Goal: Task Accomplishment & Management: Manage account settings

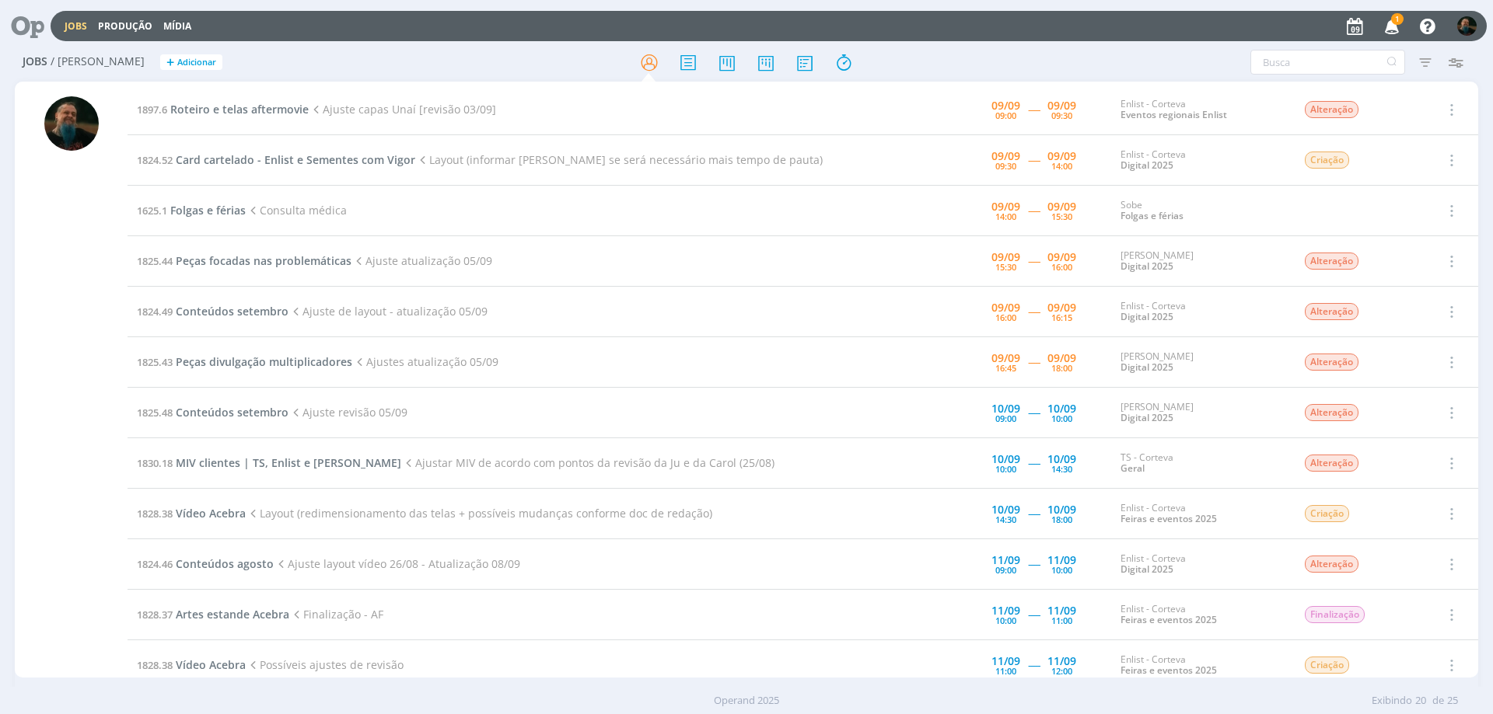
click at [1193, 22] on span "1" at bounding box center [1397, 19] width 12 height 12
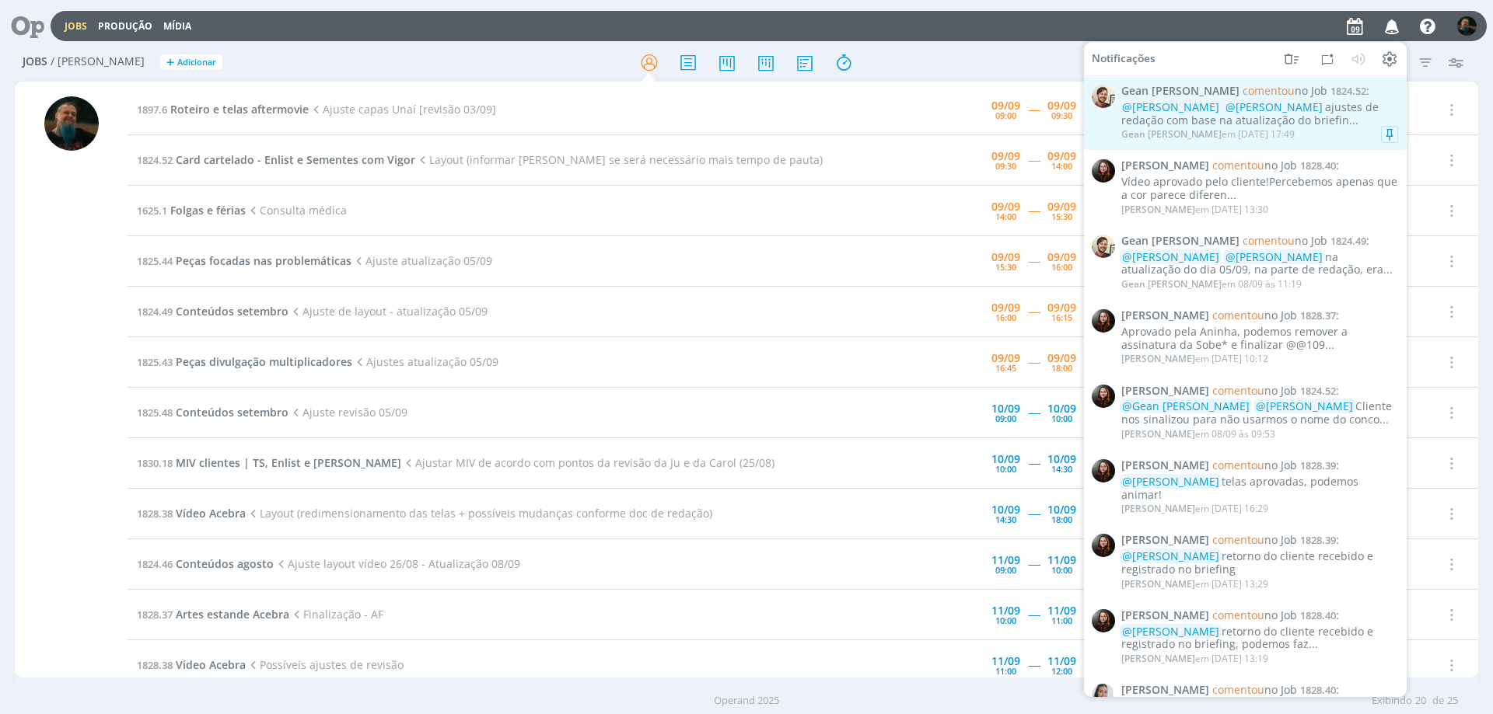
click at [1193, 139] on div "Gean [PERSON_NAME] em [DATE] 17:49" at bounding box center [1259, 135] width 277 height 16
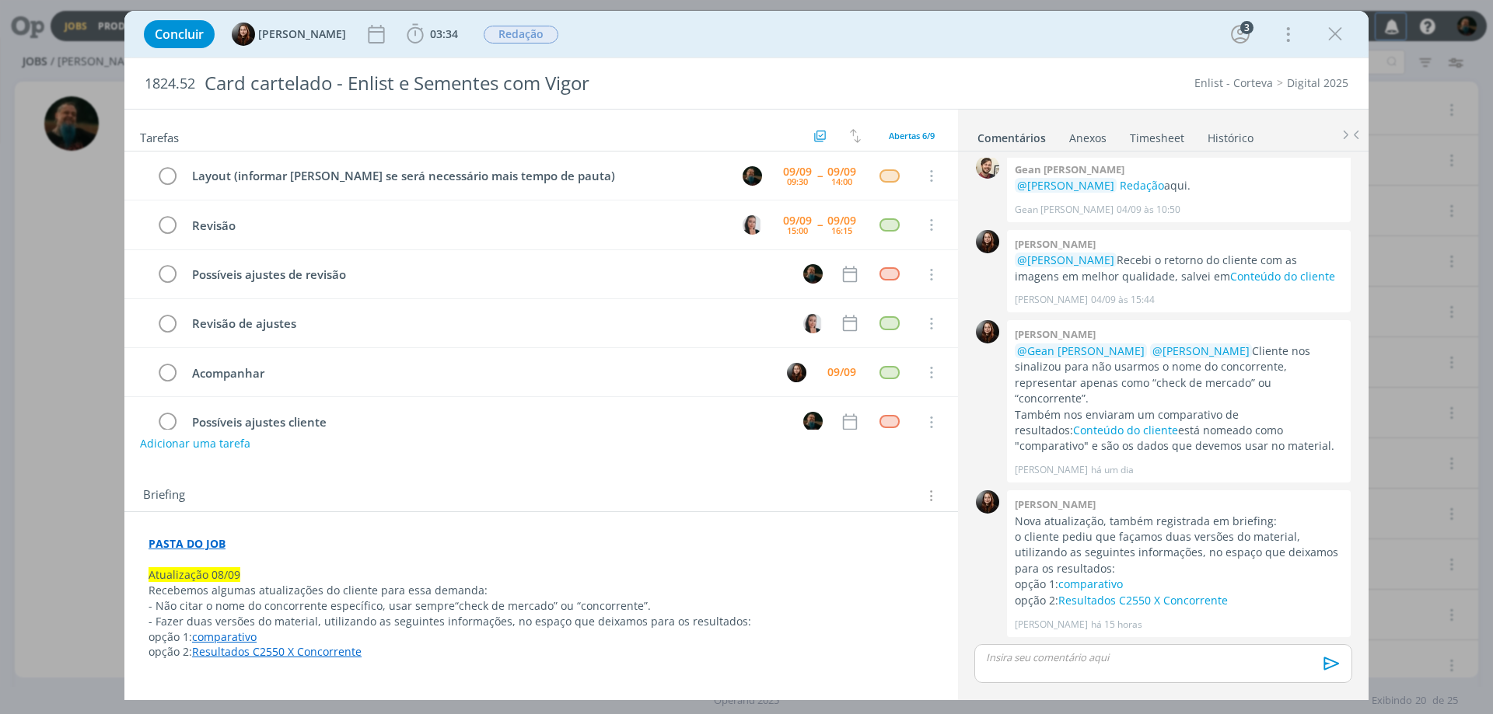
scroll to position [236, 0]
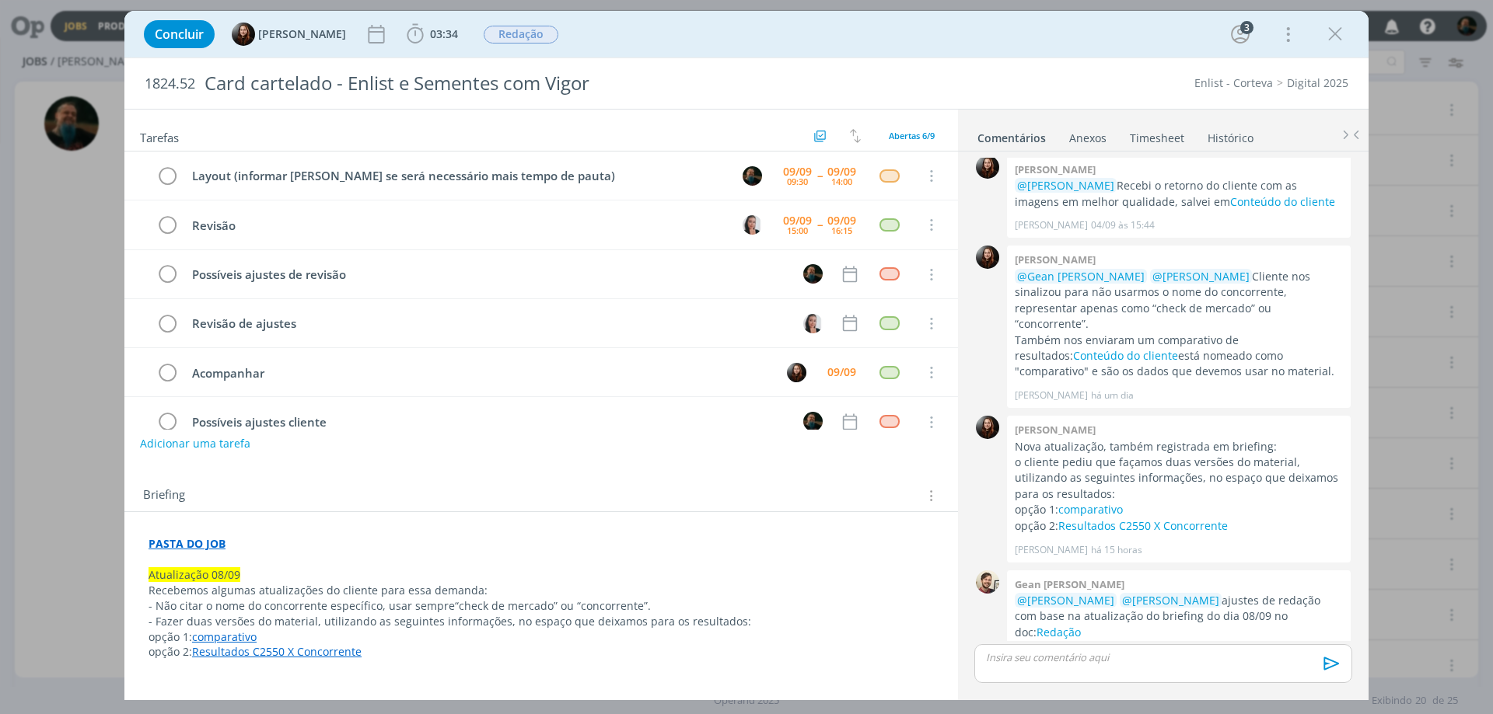
click at [1193, 40] on icon "dialog" at bounding box center [1334, 34] width 23 height 23
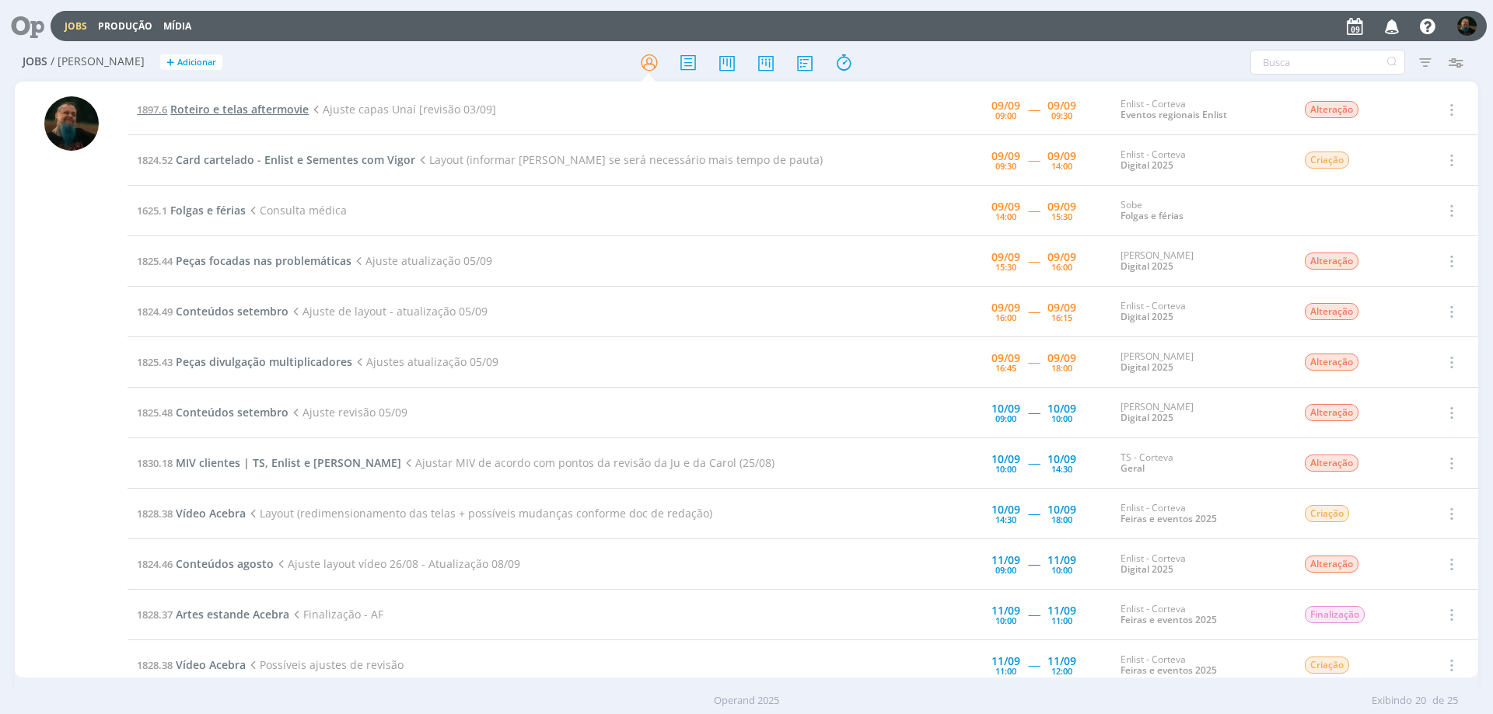
click at [247, 104] on span "Roteiro e telas aftermovie" at bounding box center [239, 109] width 138 height 15
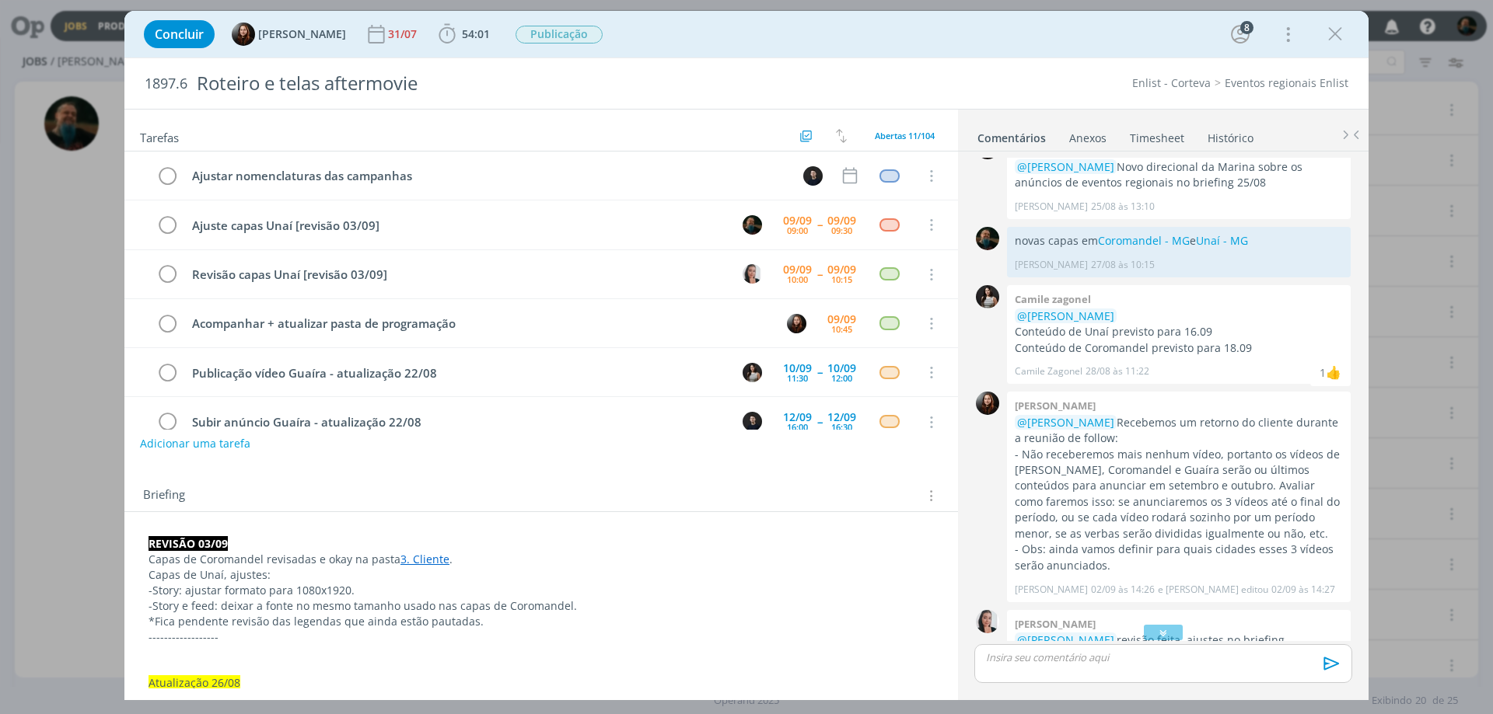
scroll to position [1224, 0]
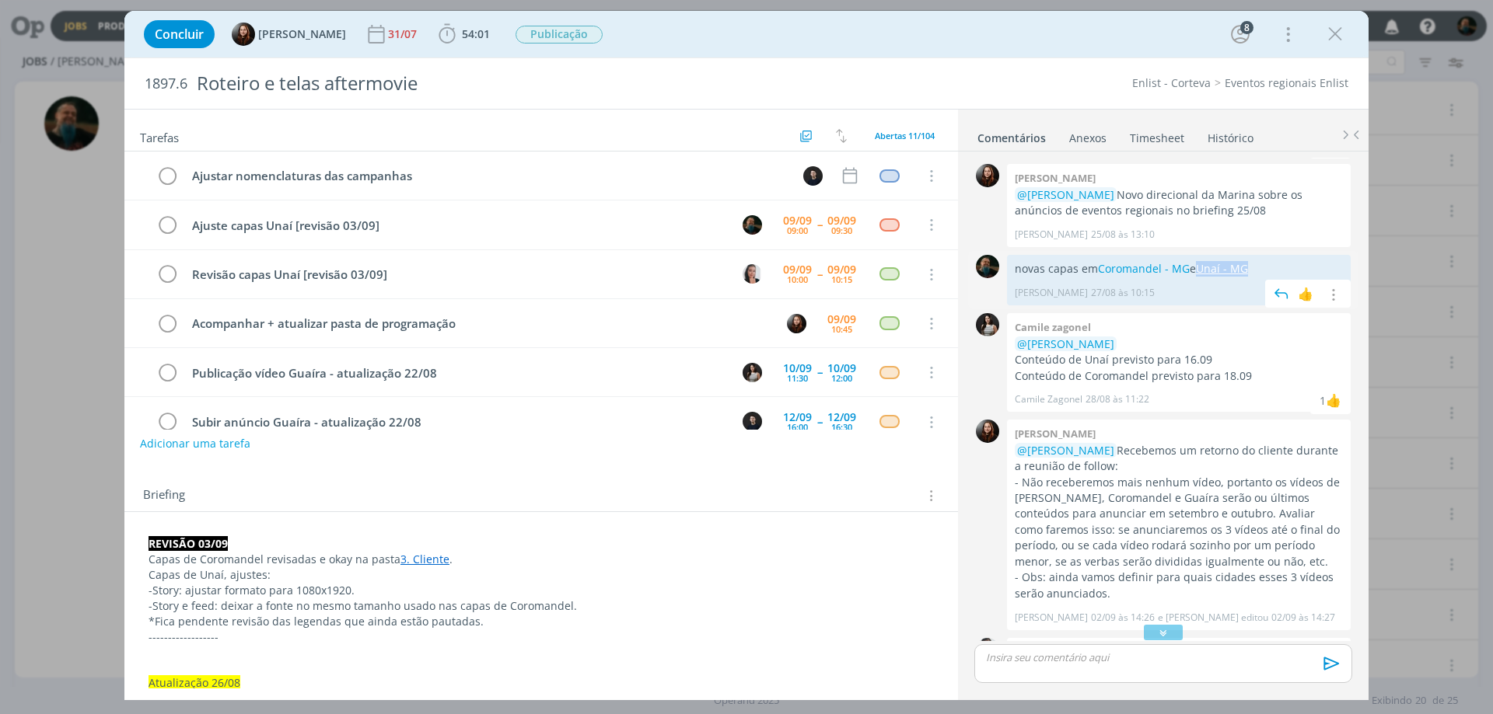
drag, startPoint x: 1256, startPoint y: 246, endPoint x: 1202, endPoint y: 254, distance: 55.0
click at [1193, 261] on p "novas capas em Coromandel - MG e Unaí - MG" at bounding box center [1179, 269] width 328 height 16
copy link "Unaí - MG"
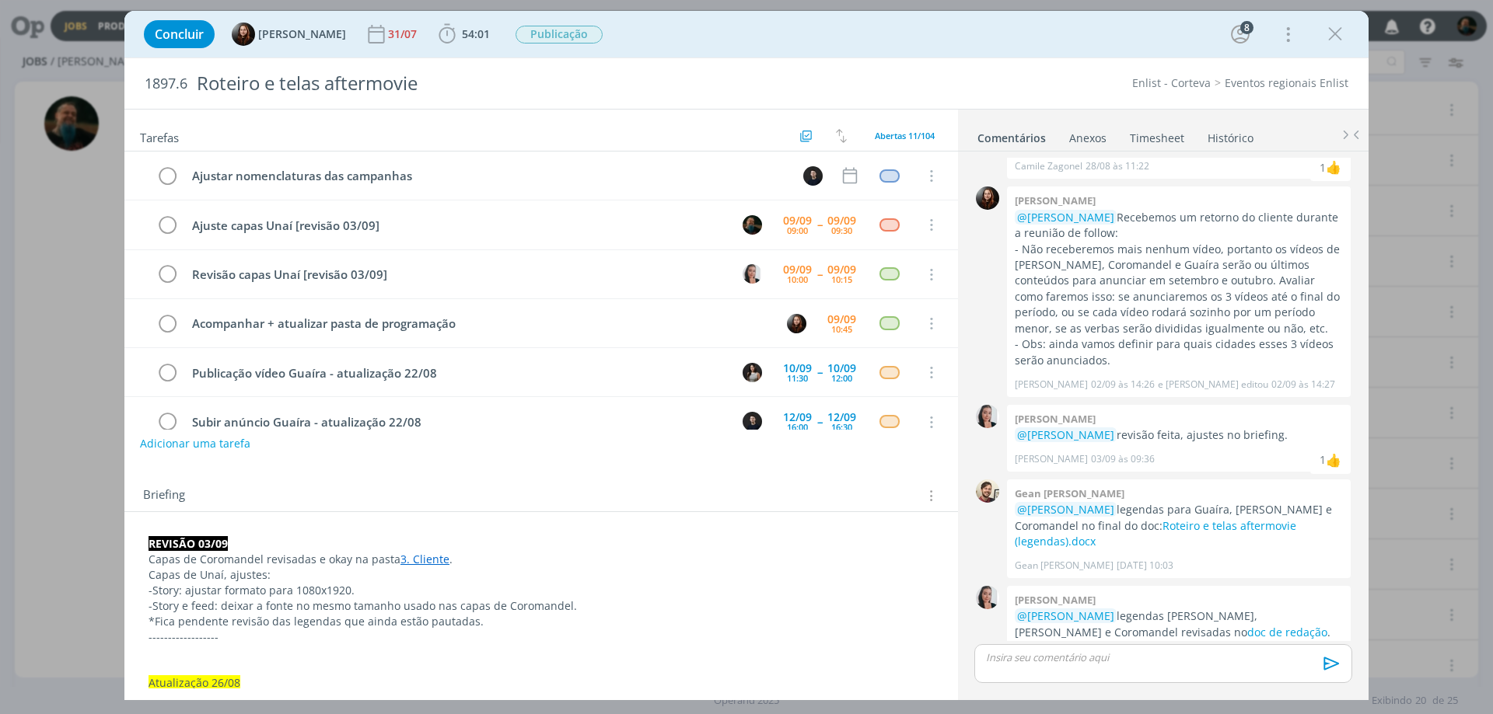
click at [1074, 545] on p "dialog" at bounding box center [1163, 658] width 353 height 14
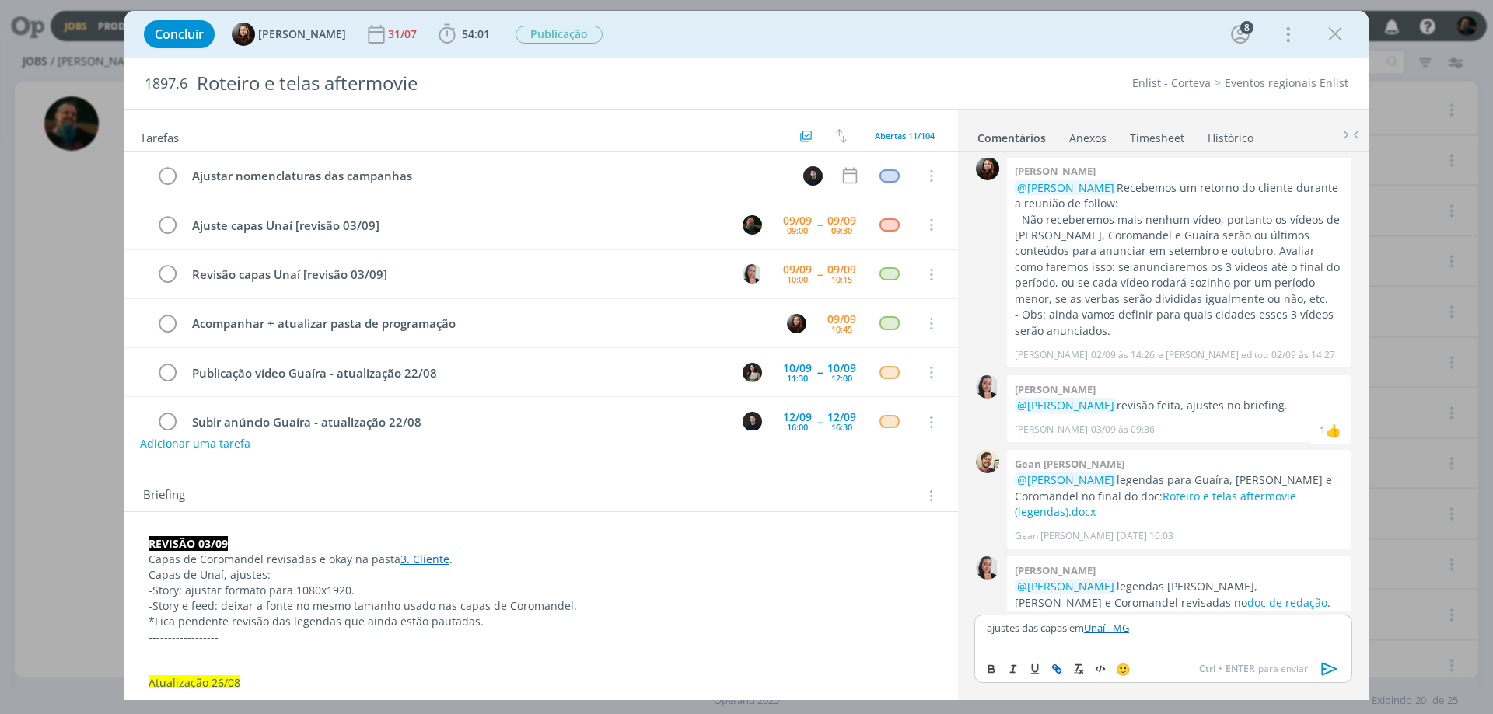
click at [1193, 545] on icon "dialog" at bounding box center [1329, 669] width 23 height 23
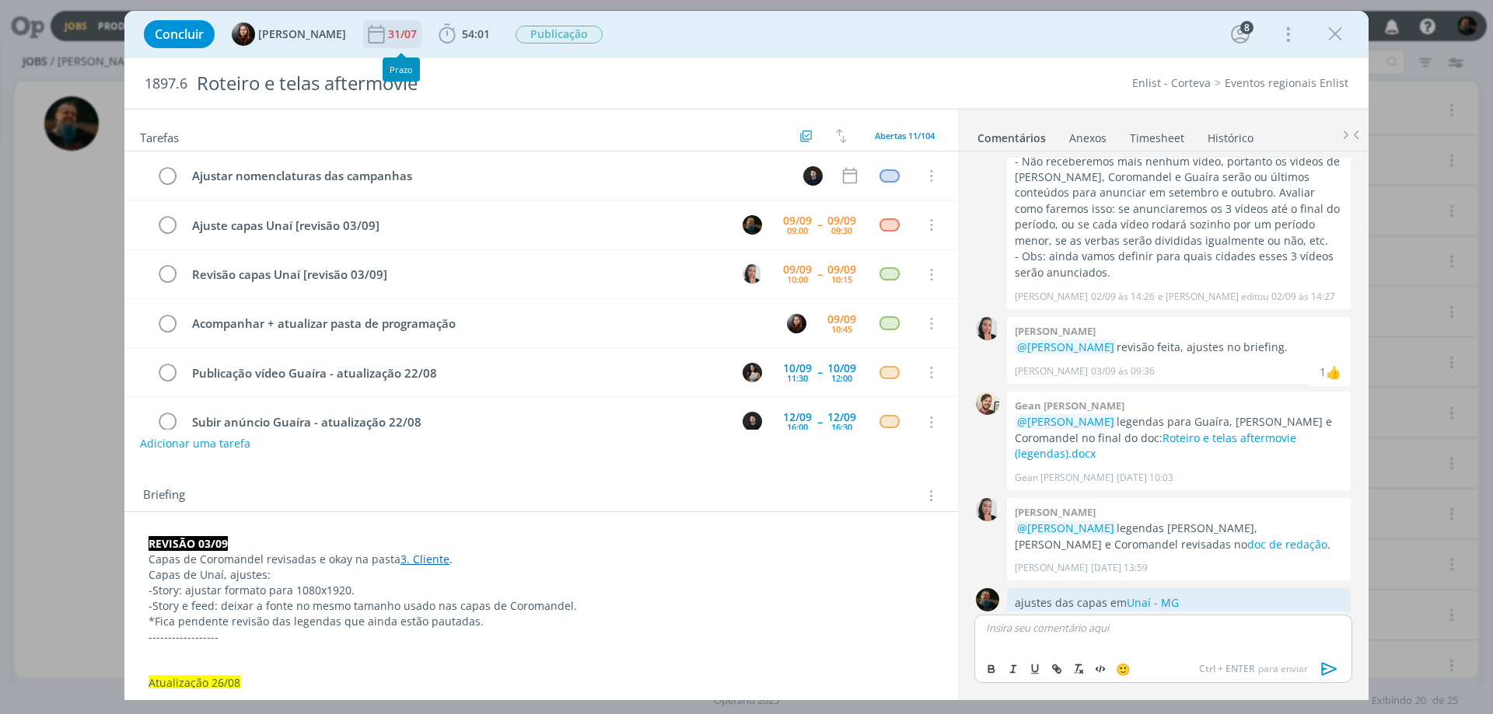
click at [403, 37] on div "31/07" at bounding box center [404, 34] width 32 height 11
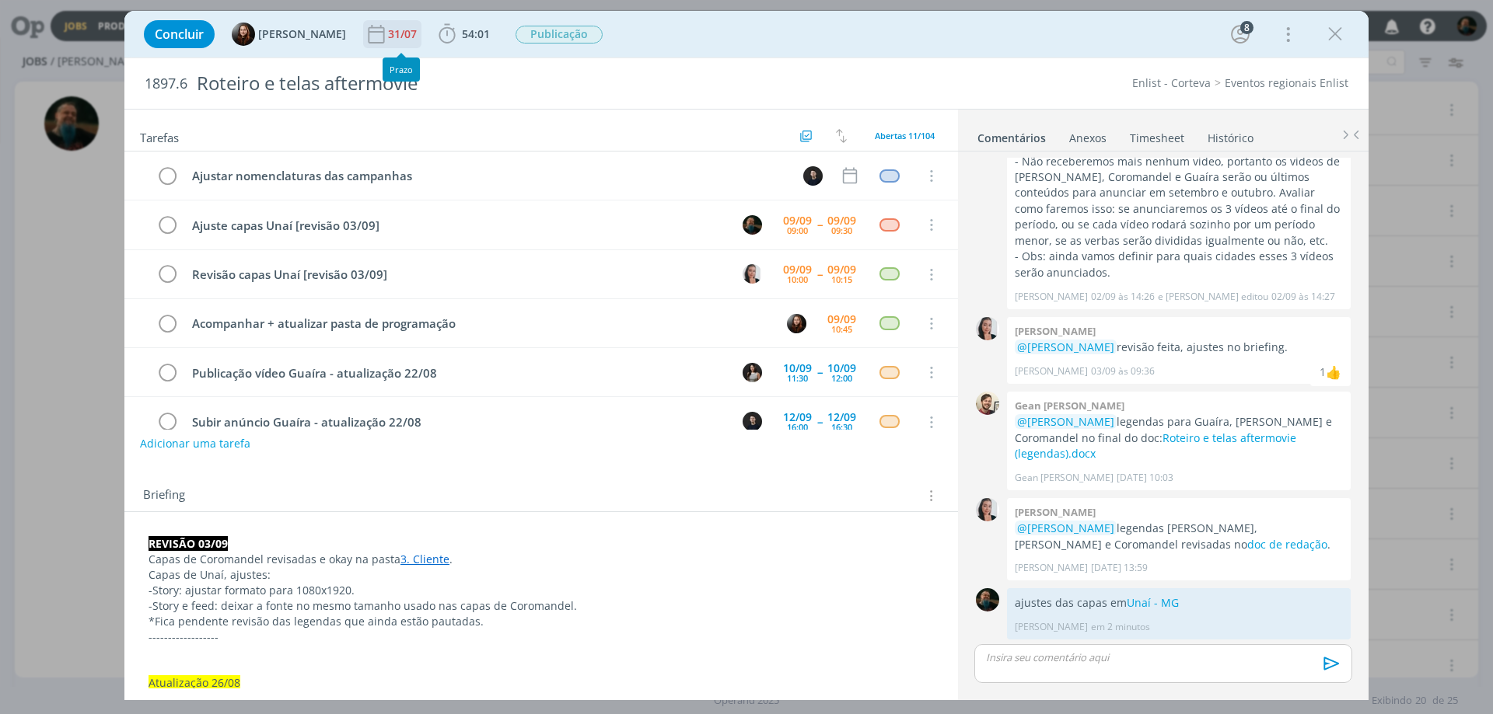
scroll to position [1515, 0]
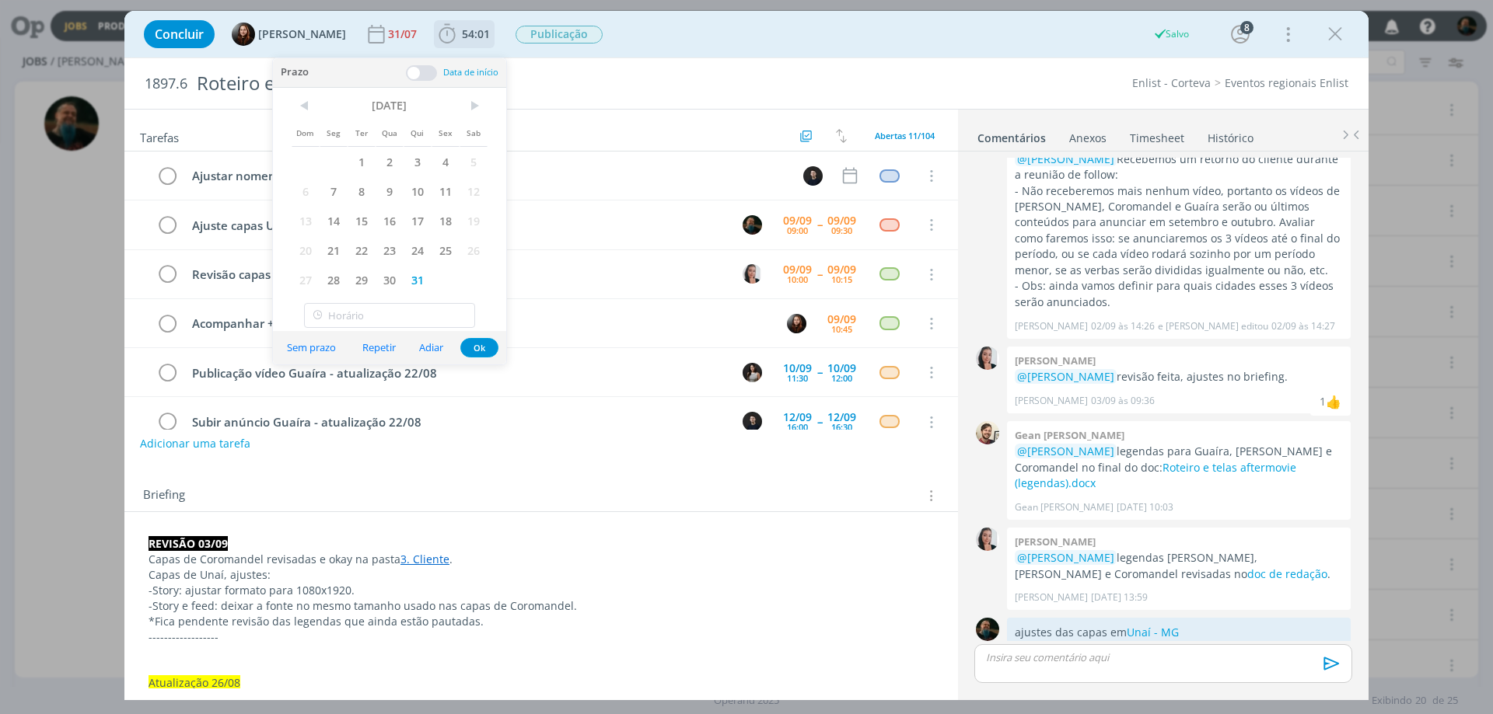
click at [466, 28] on span "54:01" at bounding box center [476, 33] width 28 height 15
click at [401, 35] on div "31/07" at bounding box center [404, 34] width 32 height 11
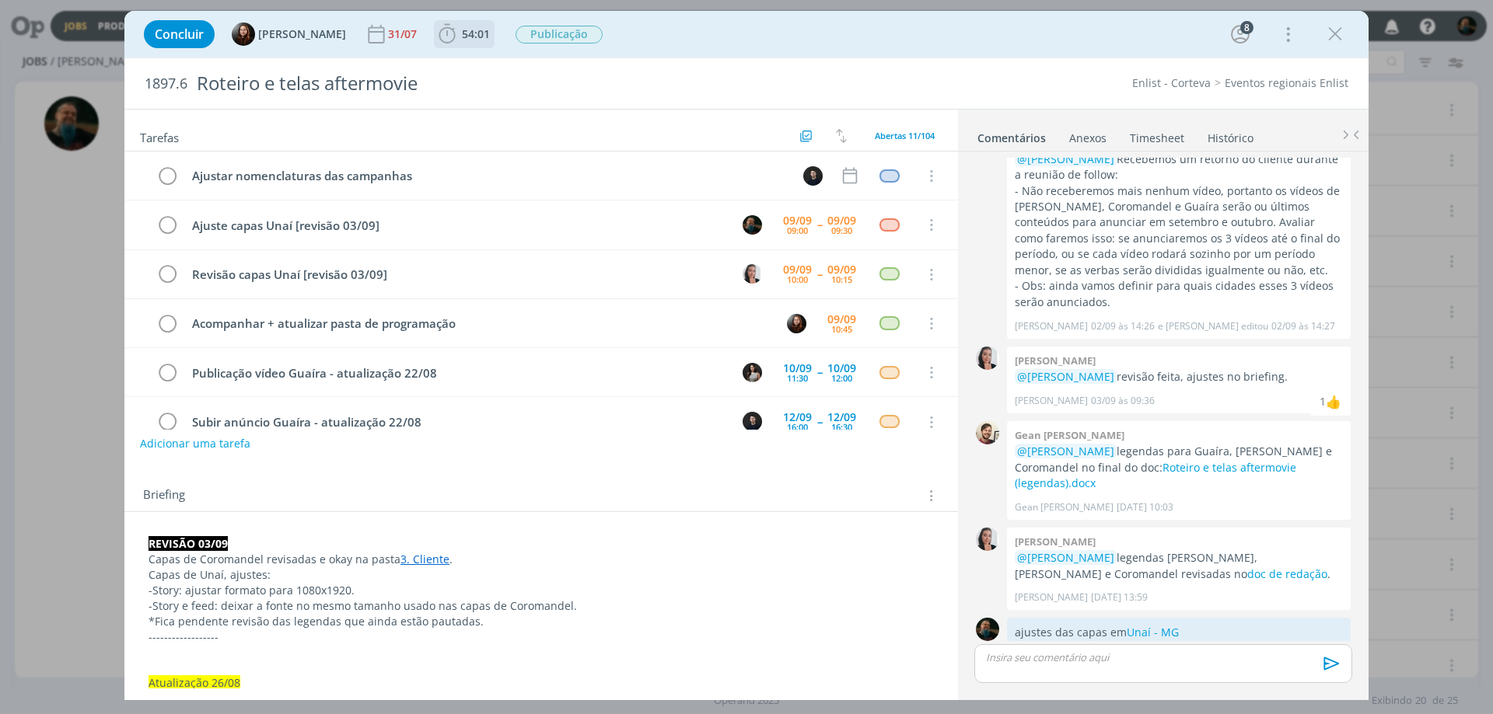
click at [454, 39] on icon "dialog" at bounding box center [446, 34] width 23 height 23
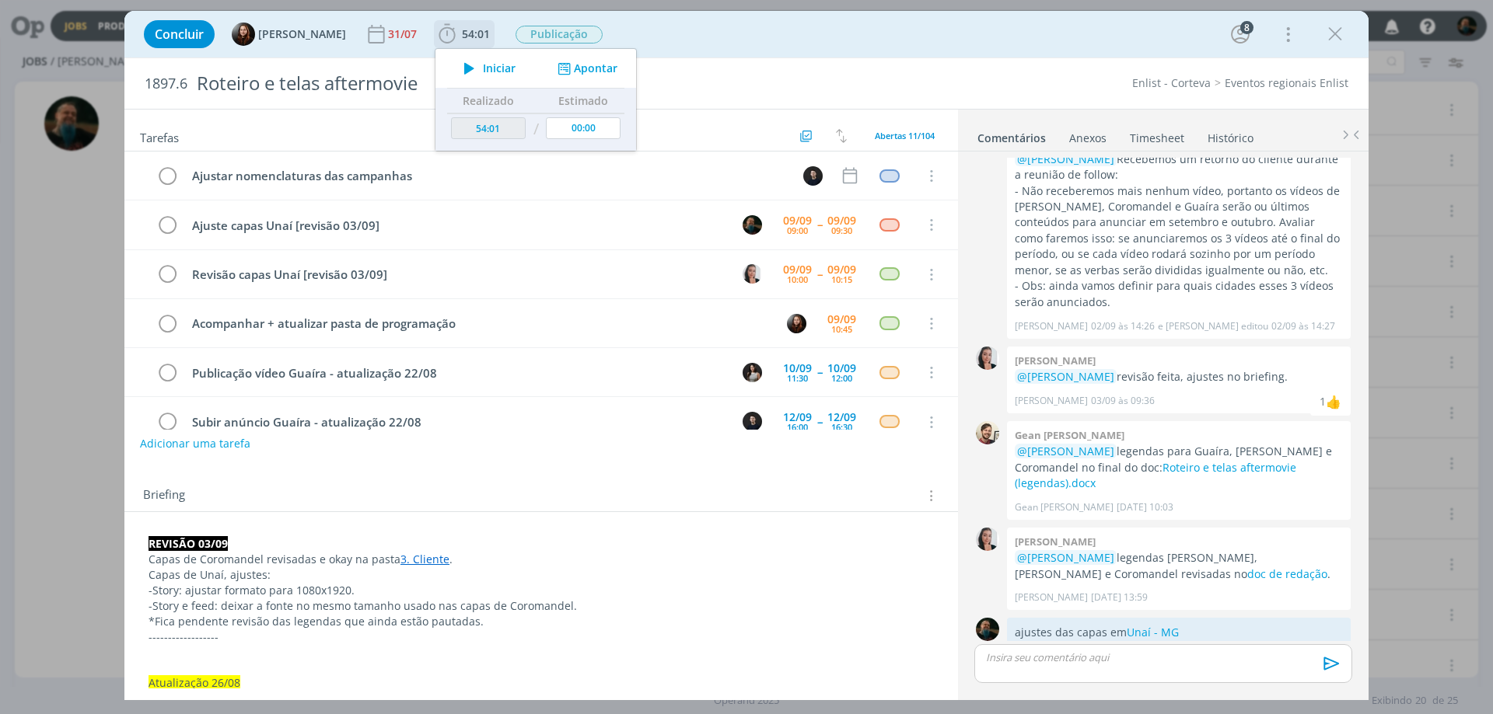
click at [596, 68] on button "Apontar" at bounding box center [586, 69] width 65 height 16
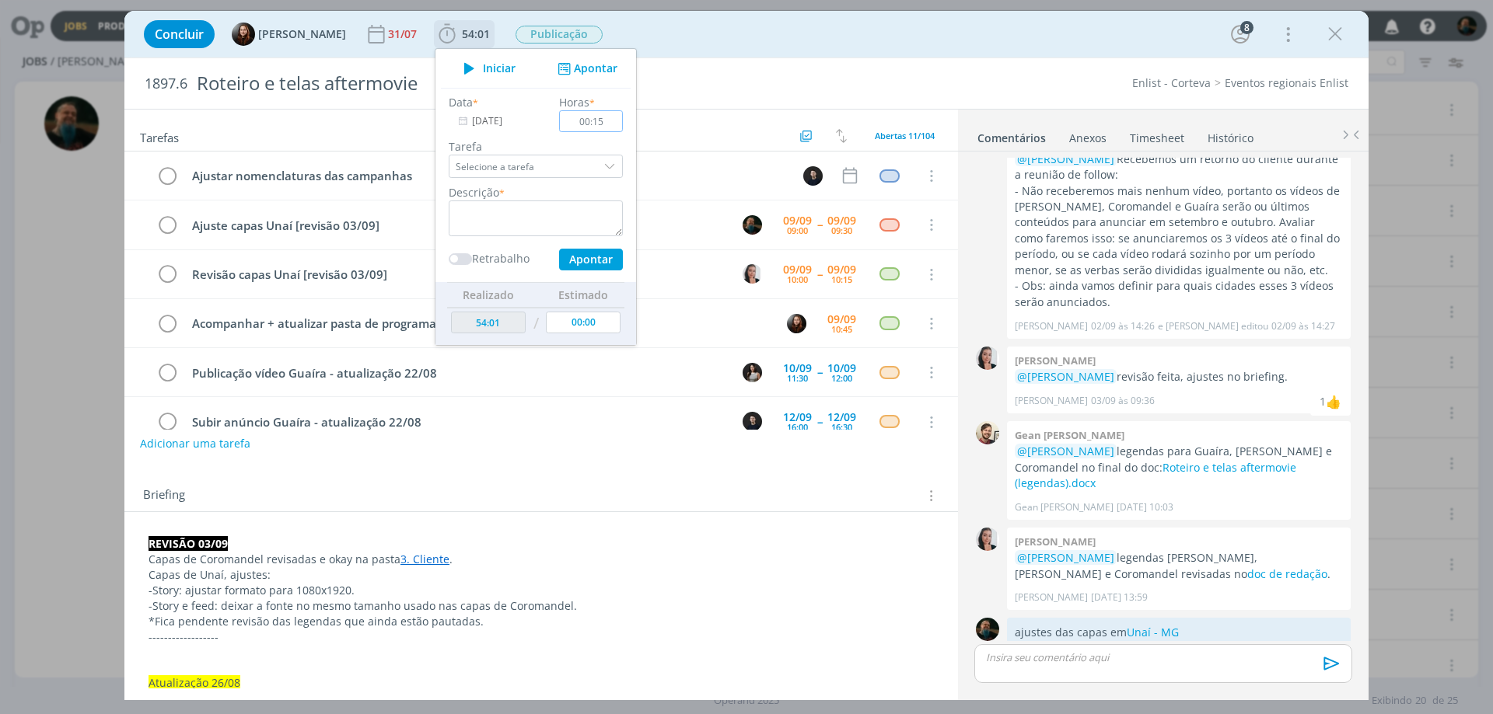
type input "00:15"
click at [609, 162] on div "dialog" at bounding box center [610, 166] width 23 height 23
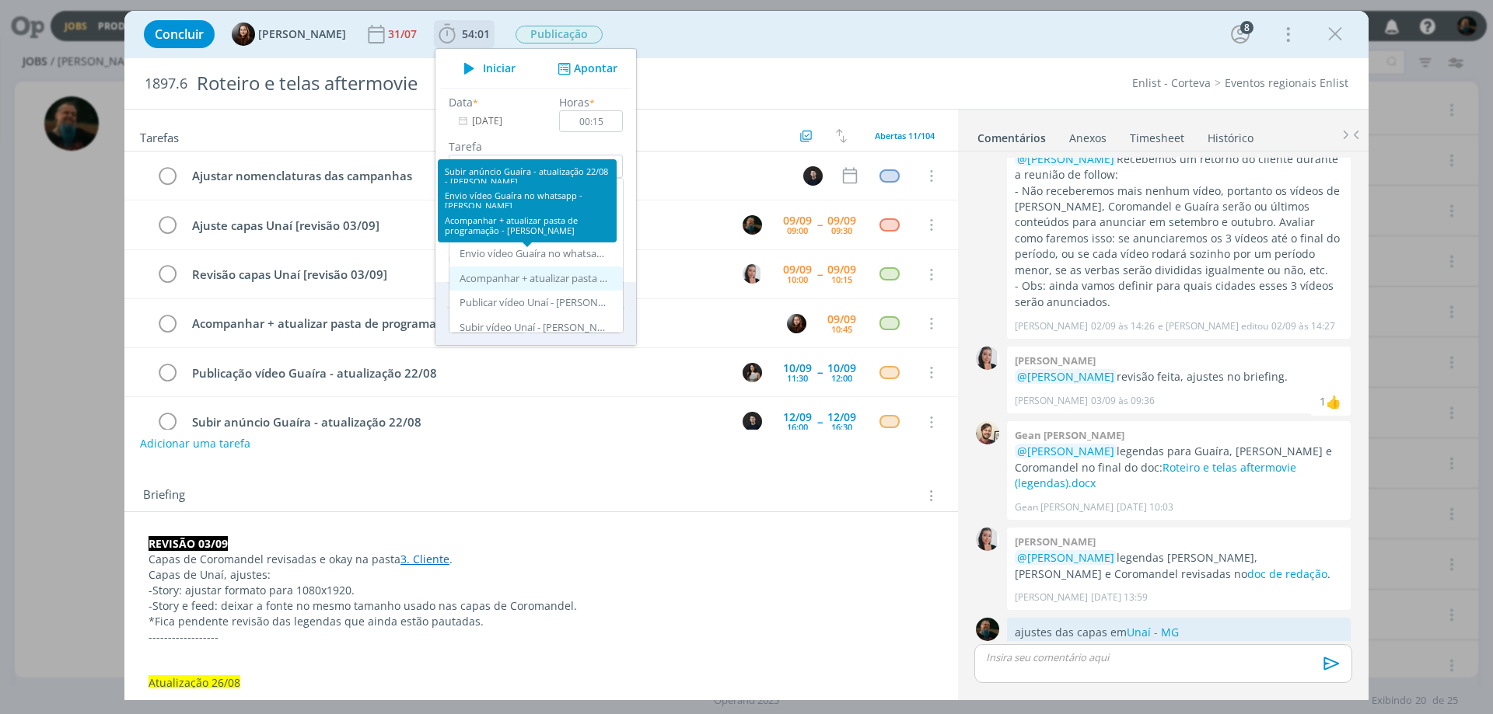
scroll to position [155, 0]
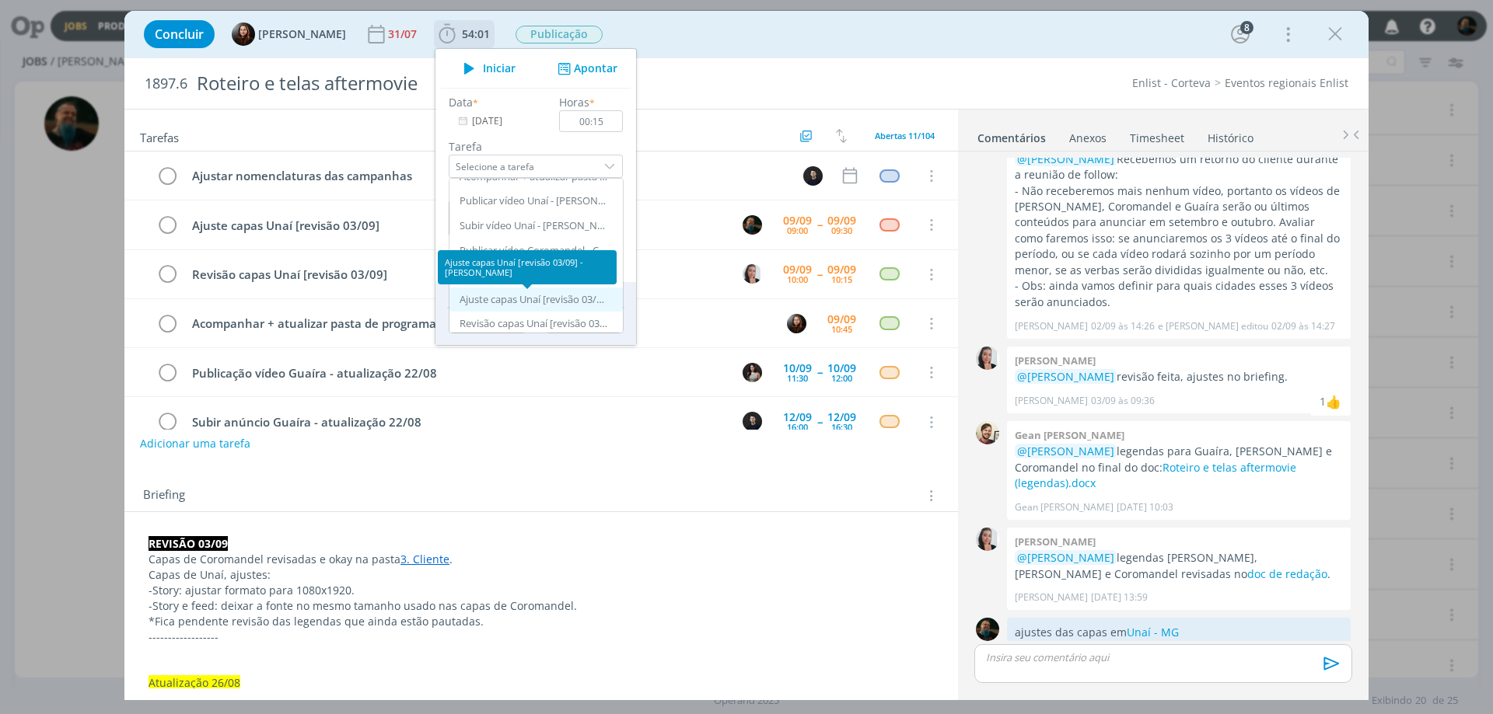
click at [567, 299] on div "Ajuste capas Unaí [revisão 03/09] - [PERSON_NAME]" at bounding box center [533, 300] width 148 height 12
type input "Ajuste capas Unaí [revisão 03/09]"
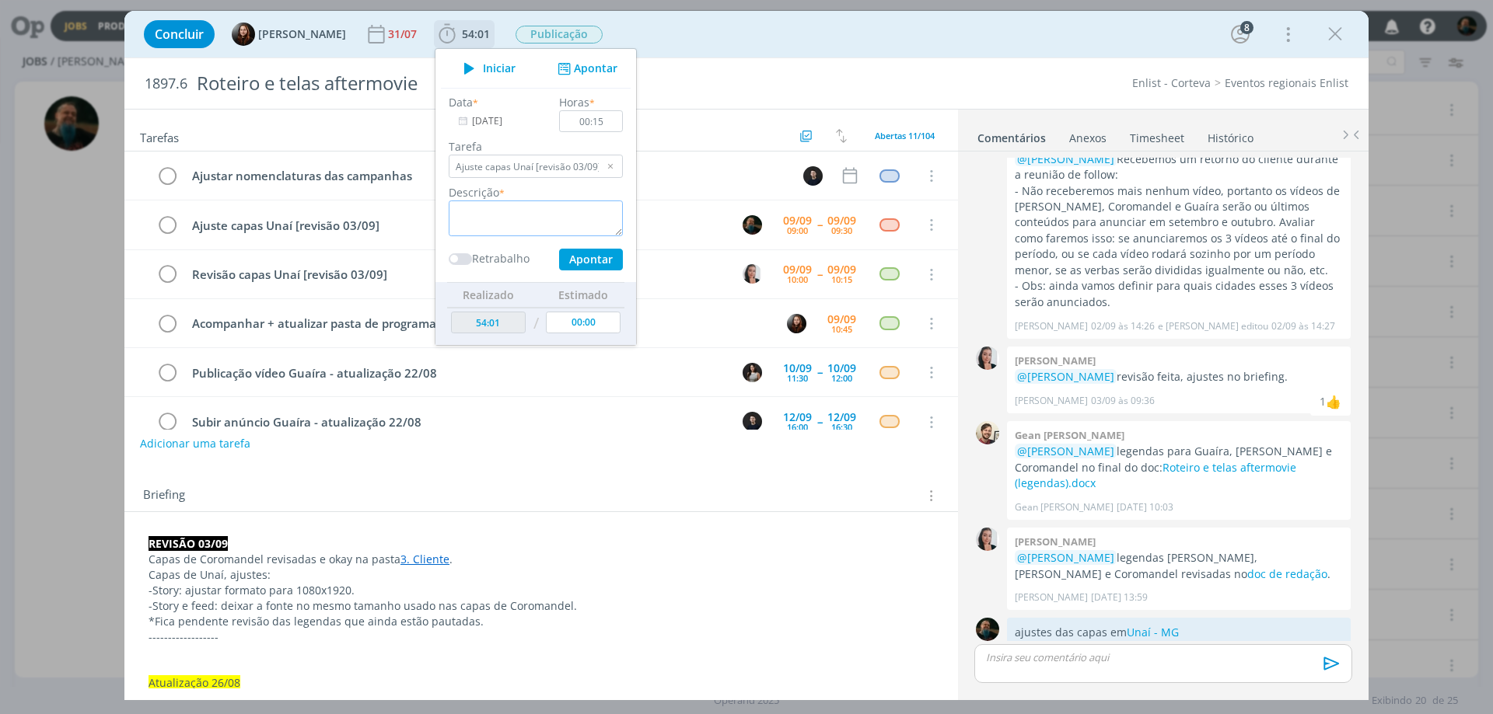
click at [529, 218] on textarea "dialog" at bounding box center [536, 219] width 174 height 36
type textarea "ajustes da revisão"
click at [585, 256] on button "Apontar" at bounding box center [591, 260] width 64 height 22
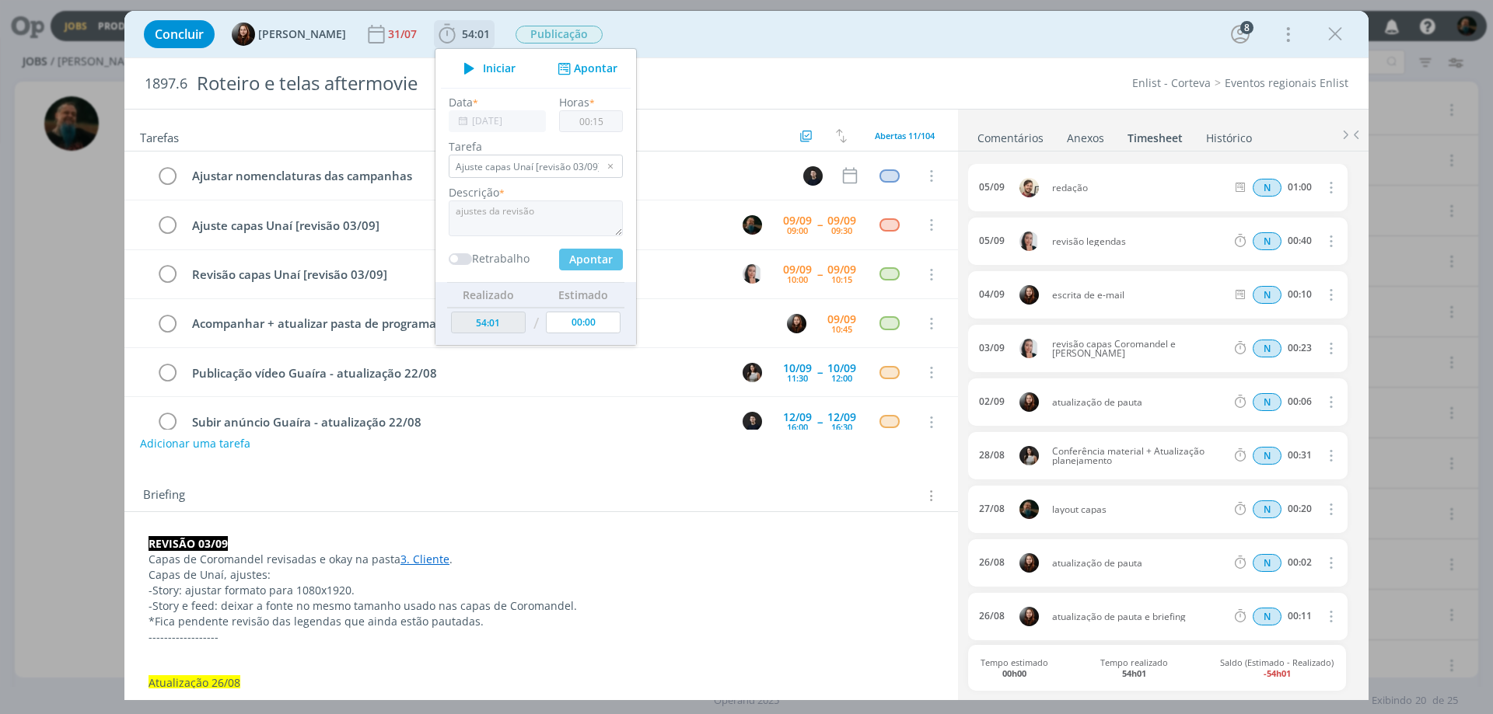
type input "54:16"
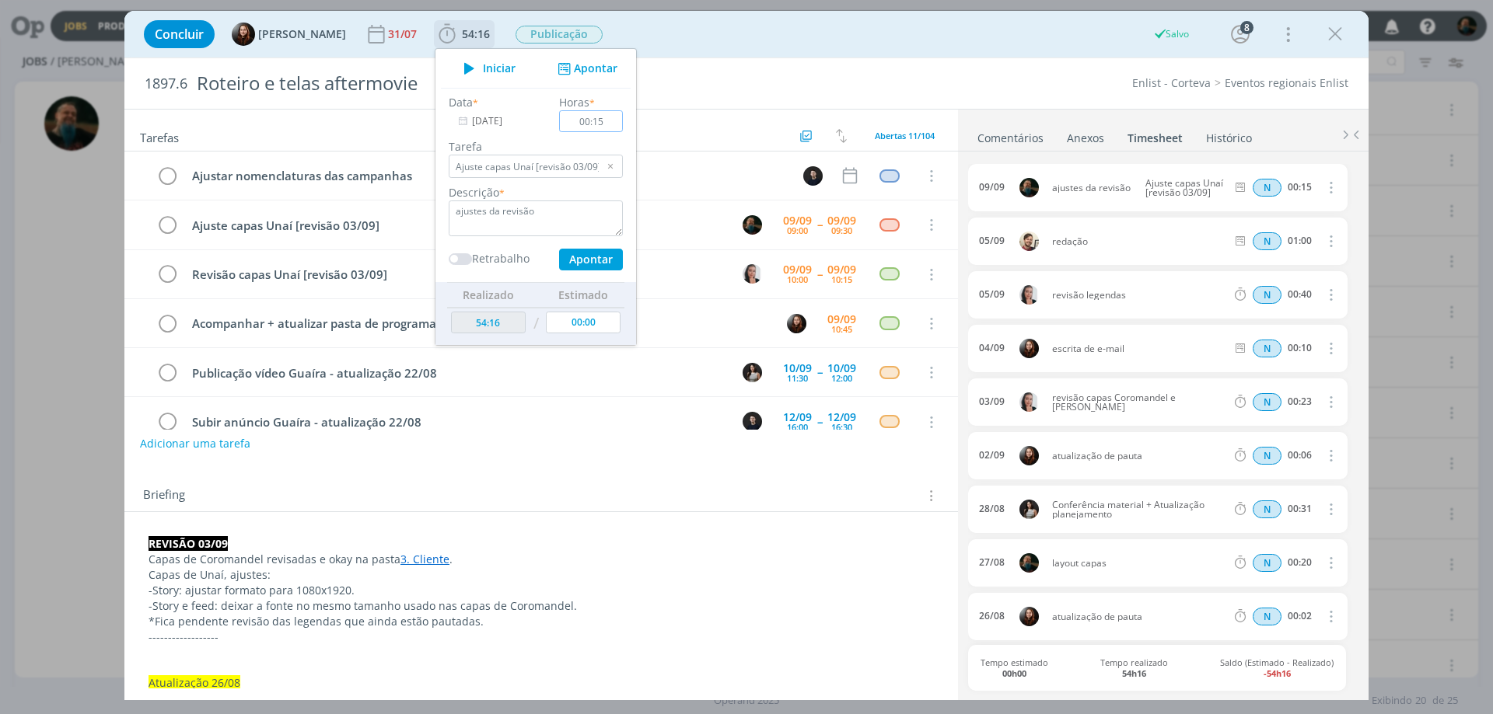
type input "00:00"
click at [165, 227] on icon "dialog" at bounding box center [167, 225] width 22 height 23
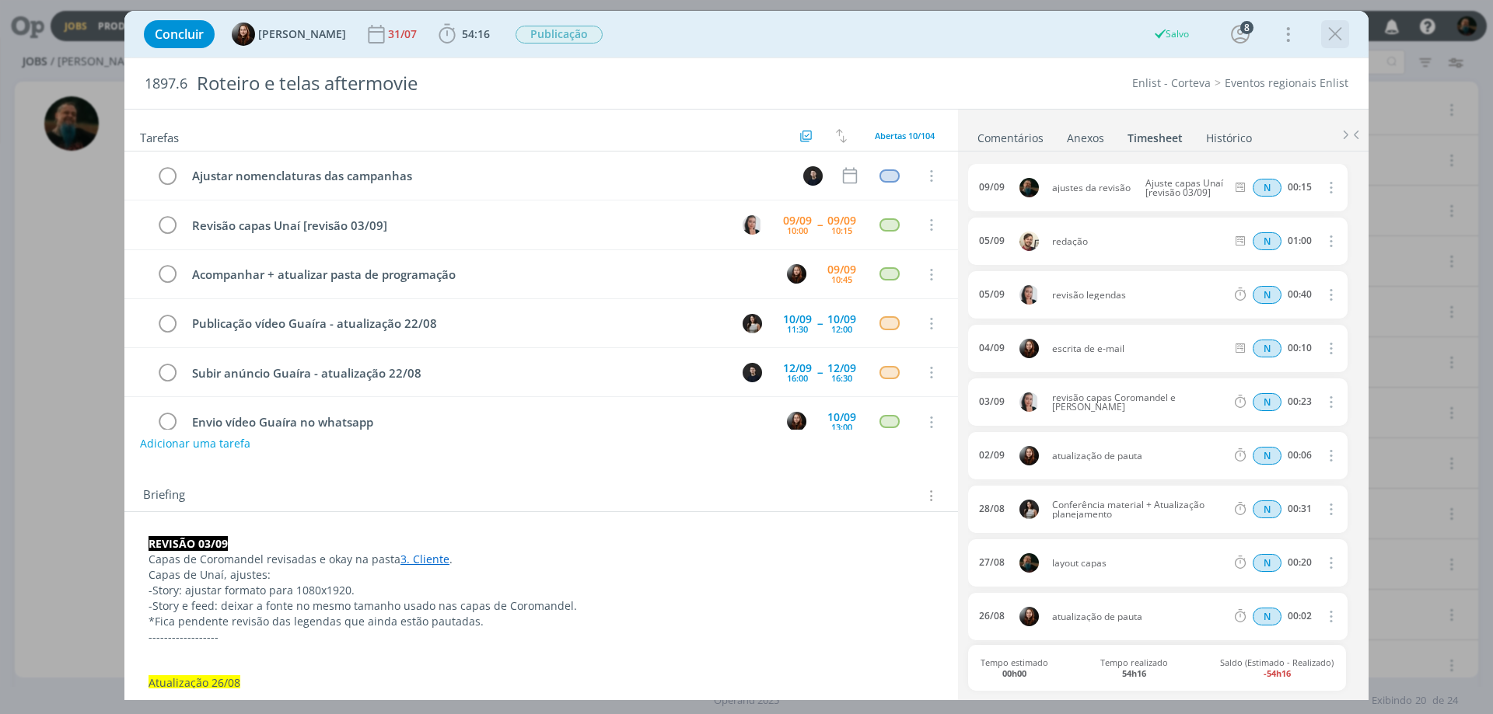
click at [1193, 27] on icon "dialog" at bounding box center [1334, 34] width 23 height 23
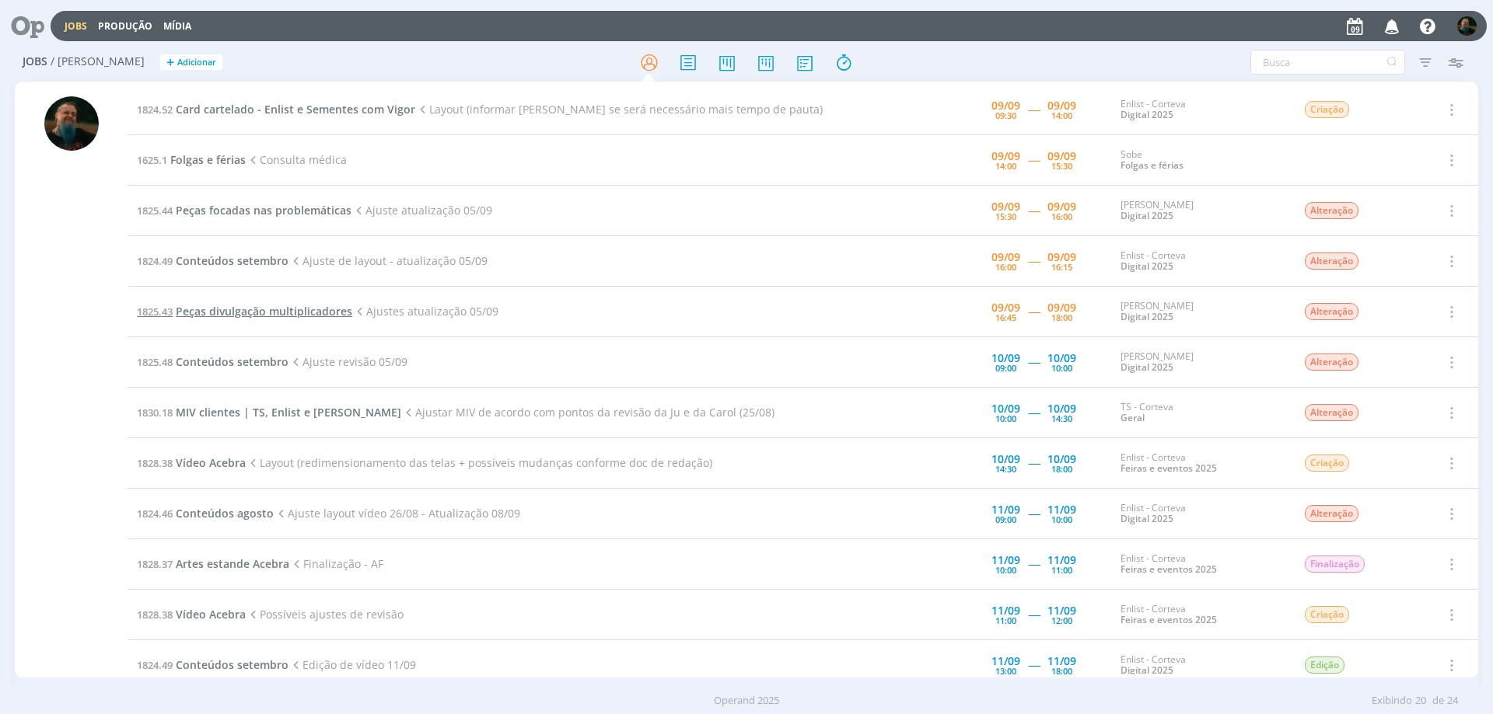
click at [280, 316] on span "Peças divulgação multiplicadores" at bounding box center [264, 311] width 176 height 15
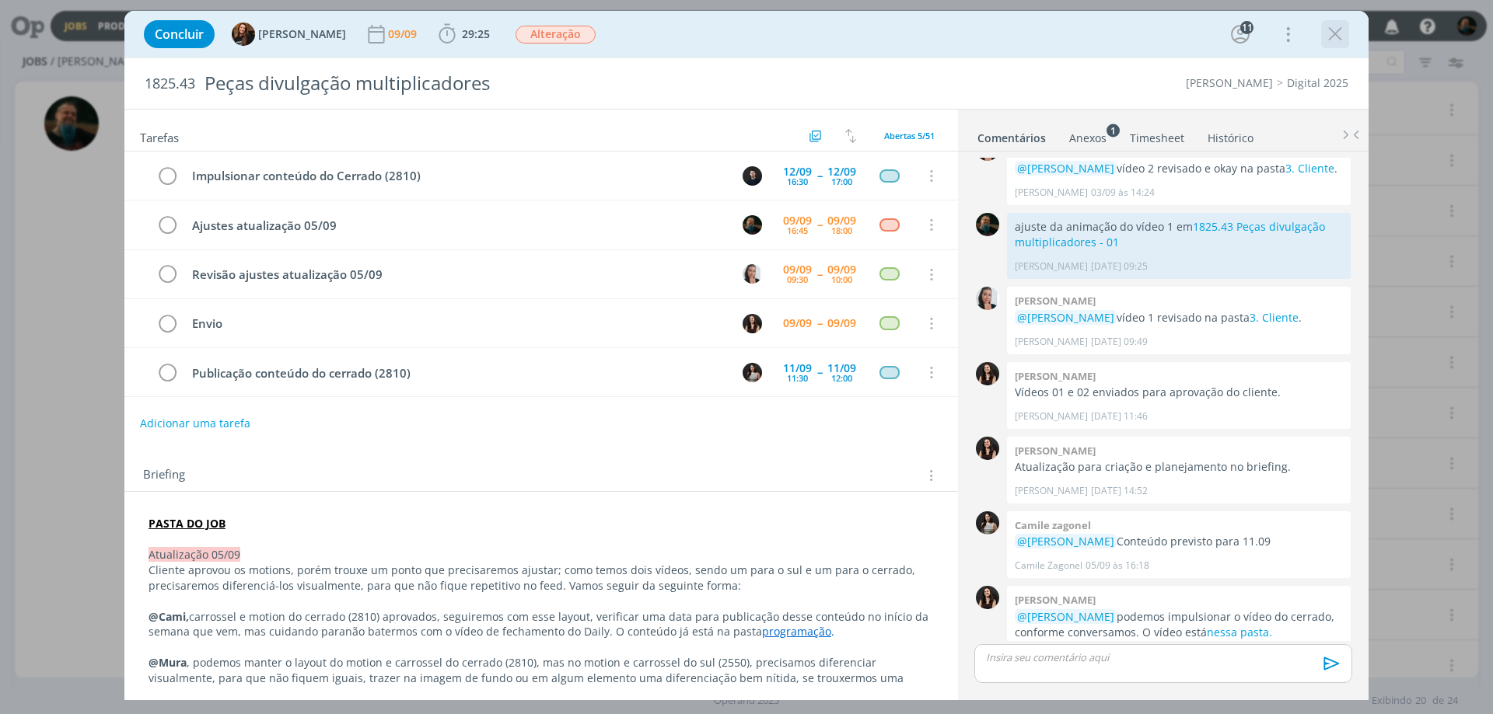
click at [1193, 37] on icon "dialog" at bounding box center [1334, 34] width 23 height 23
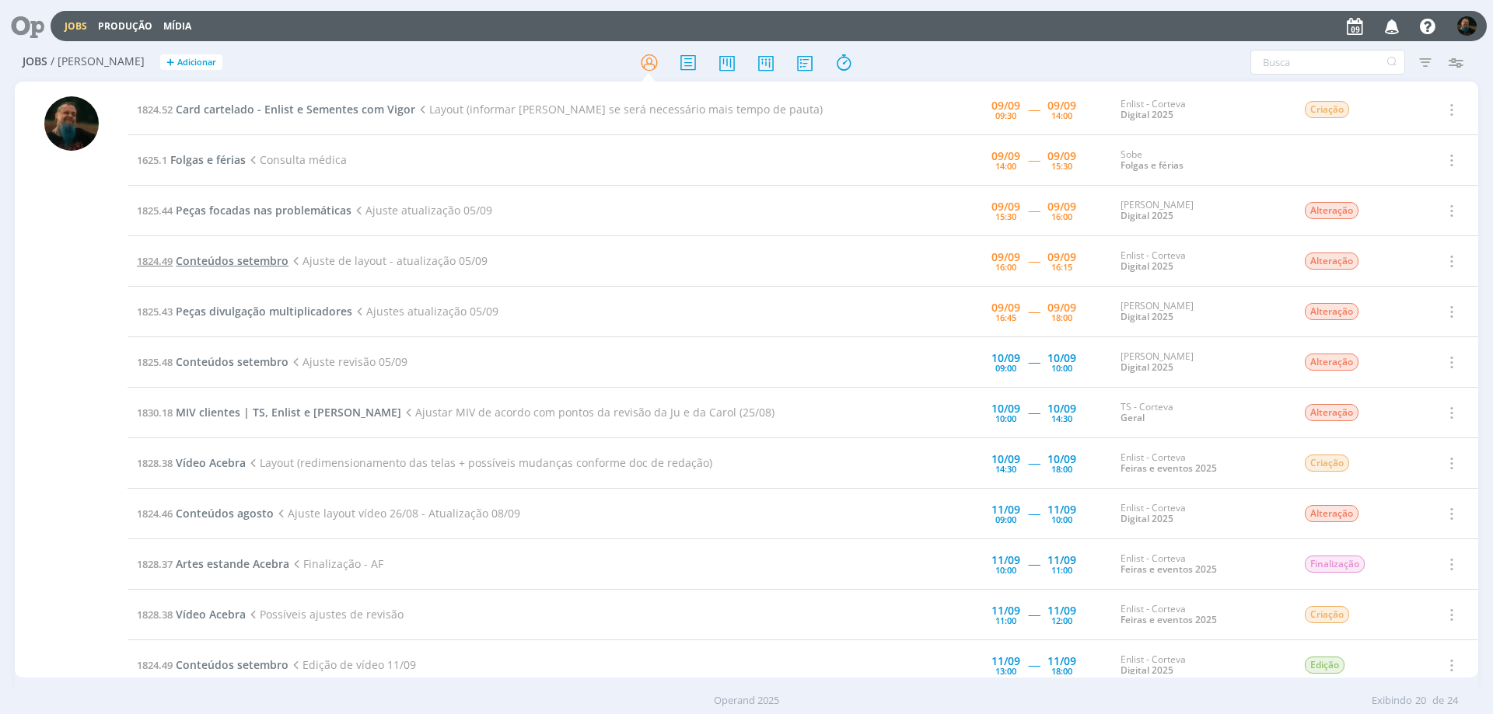
click at [261, 264] on span "Conteúdos setembro" at bounding box center [232, 260] width 113 height 15
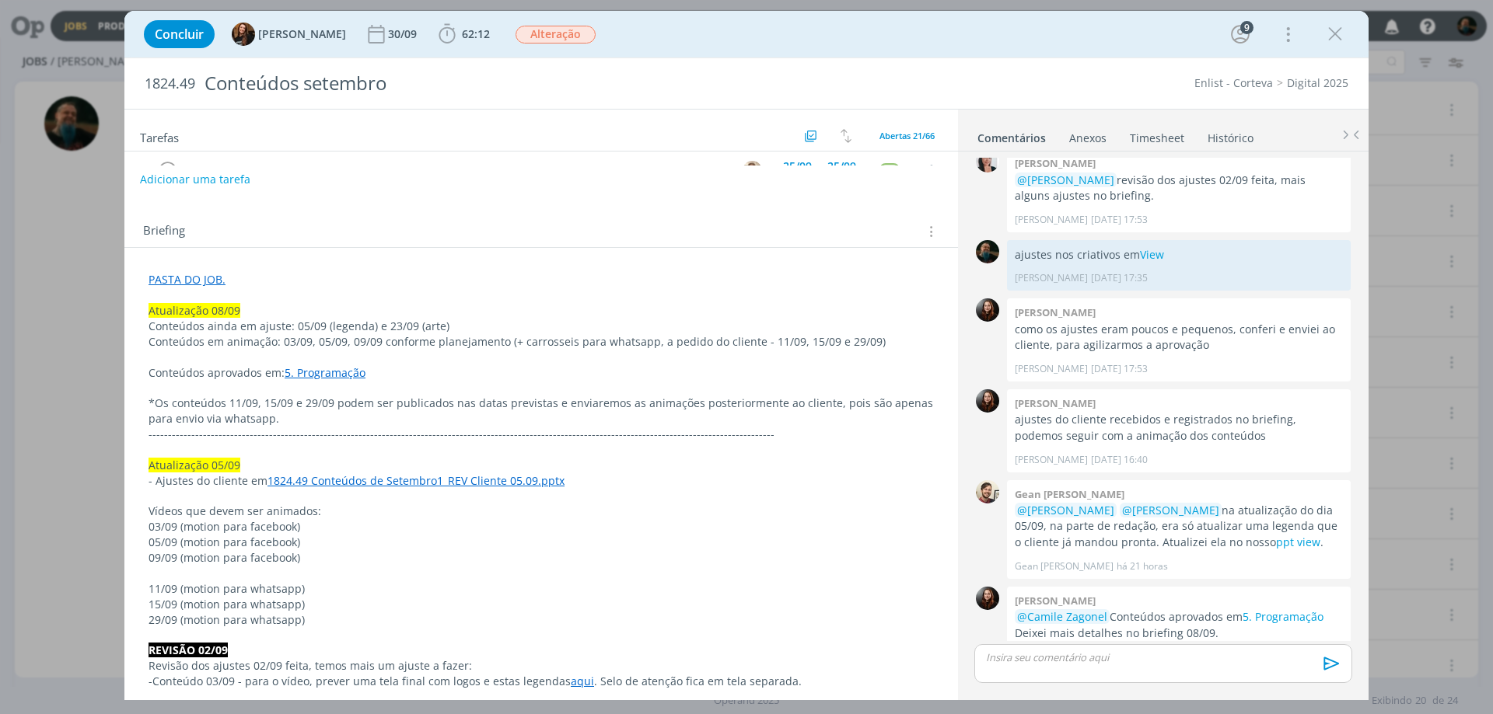
scroll to position [233, 0]
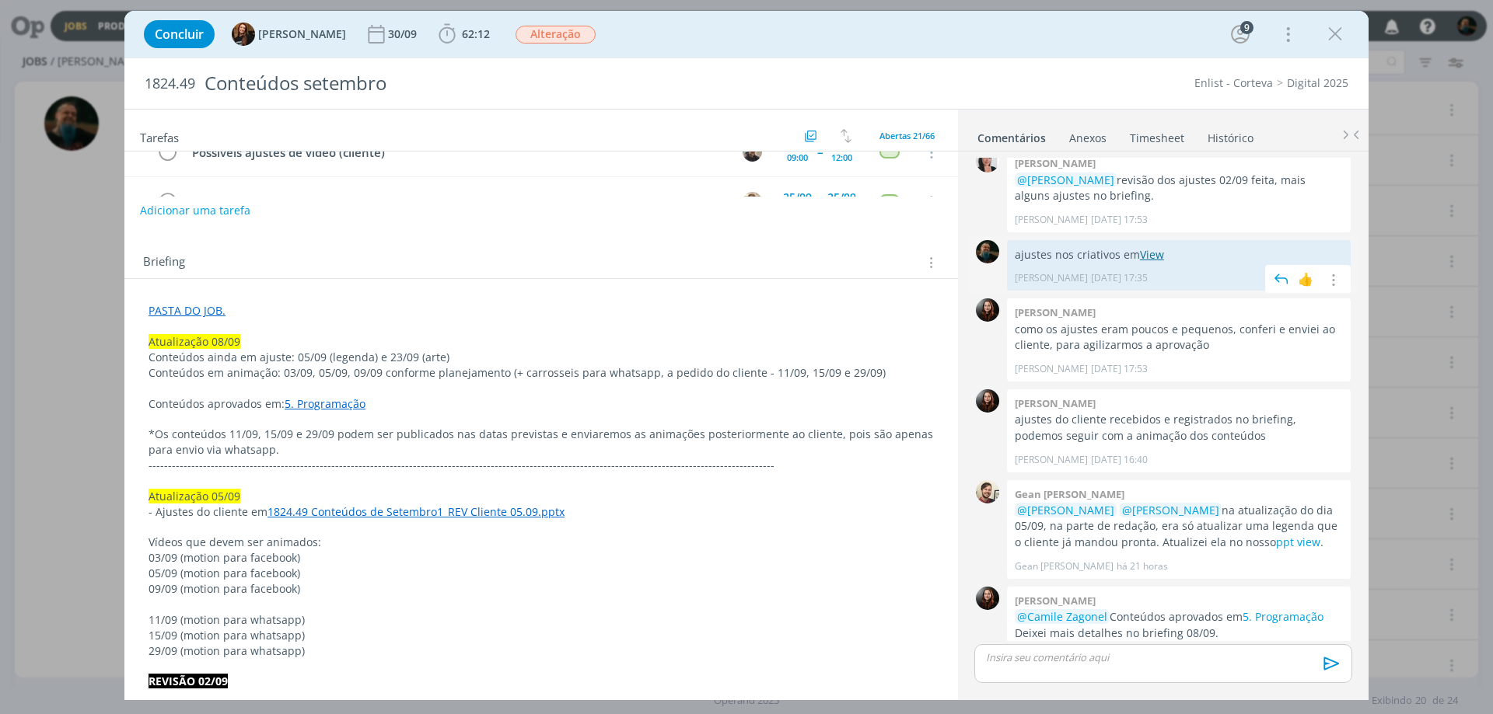
click at [1151, 247] on link "View" at bounding box center [1152, 254] width 24 height 15
click at [1099, 545] on p "dialog" at bounding box center [1163, 658] width 353 height 14
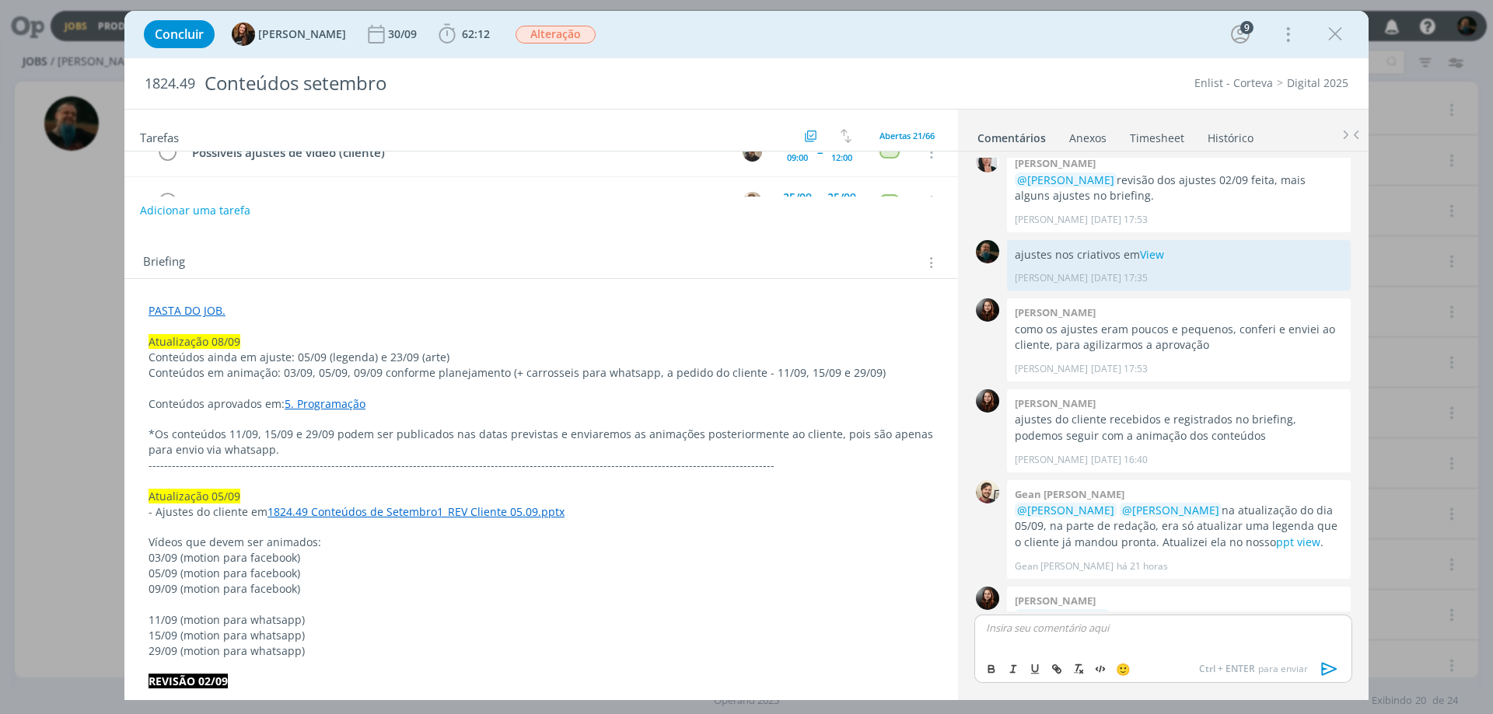
scroll to position [1580, 0]
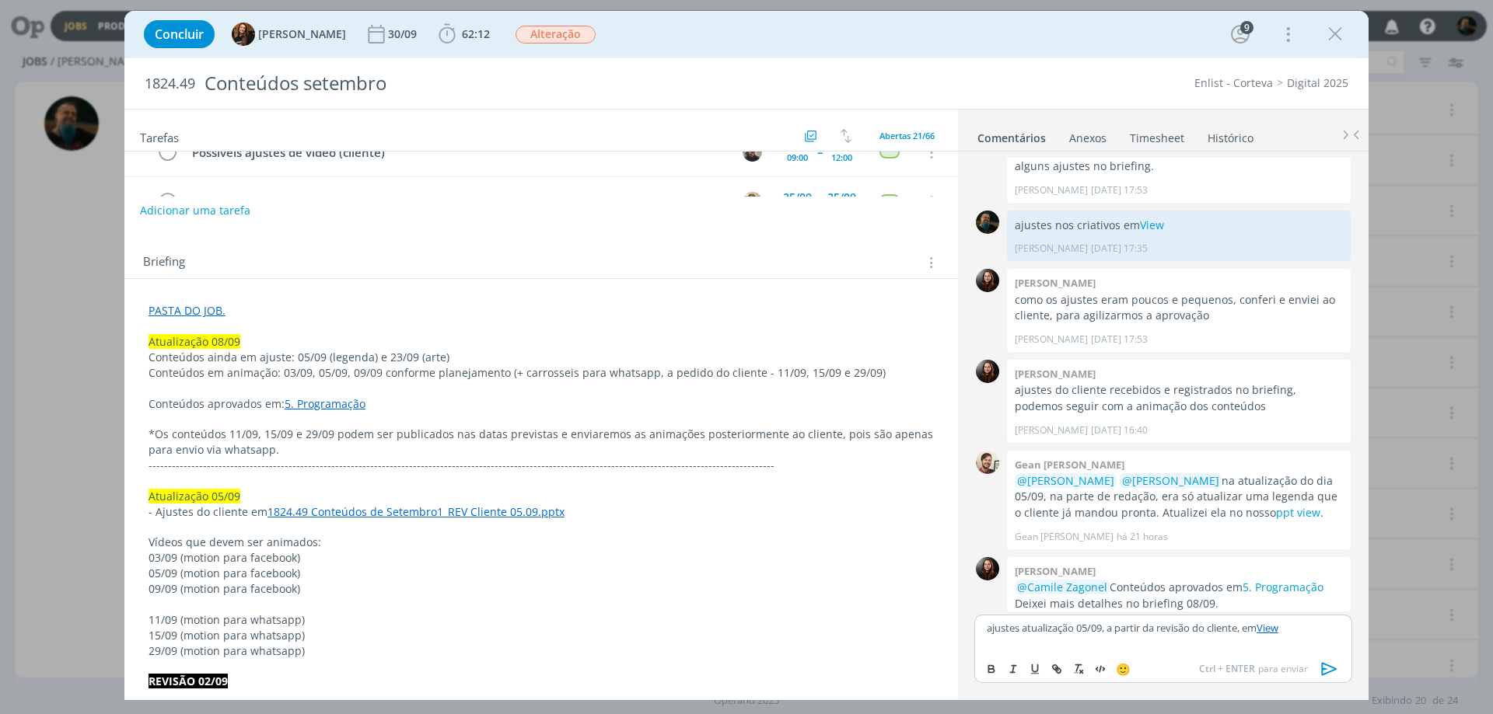
click at [1193, 545] on icon "dialog" at bounding box center [1329, 669] width 23 height 23
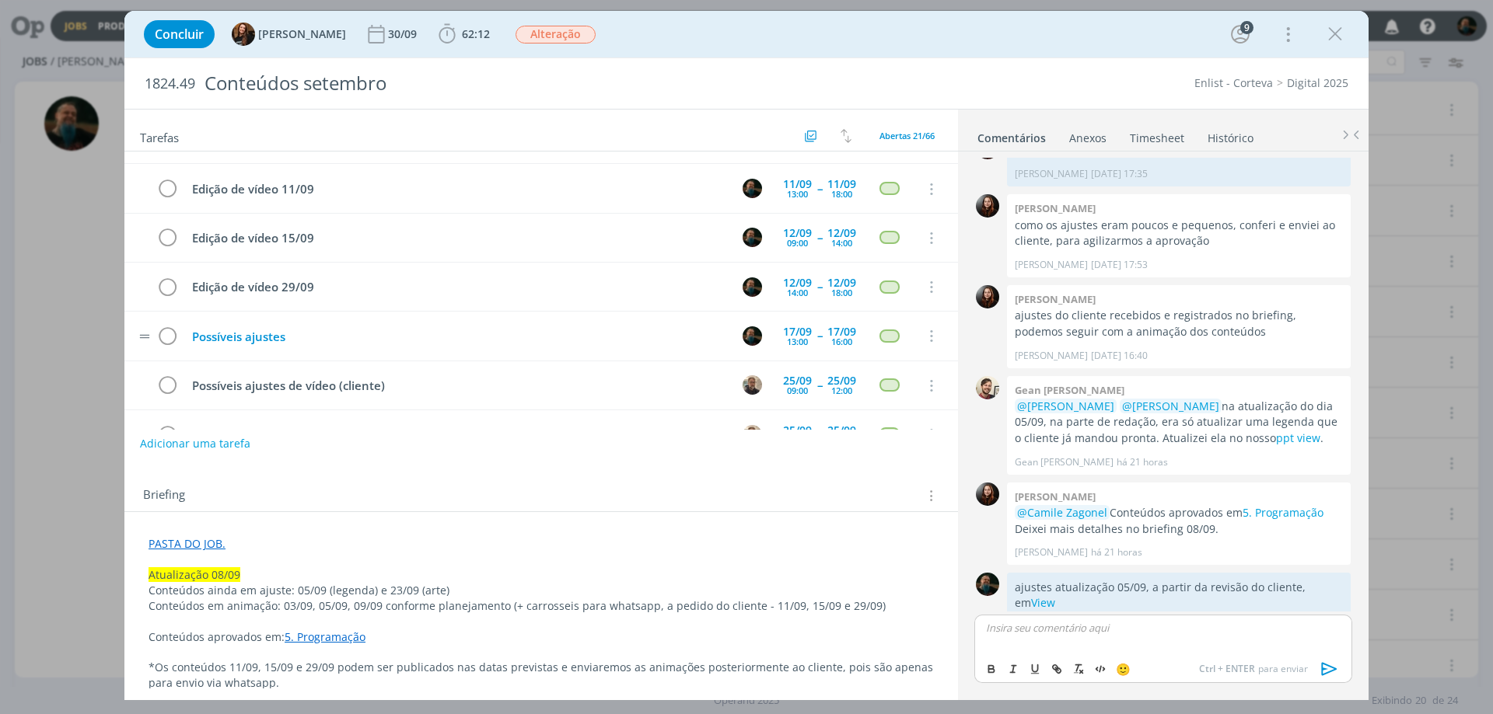
scroll to position [0, 0]
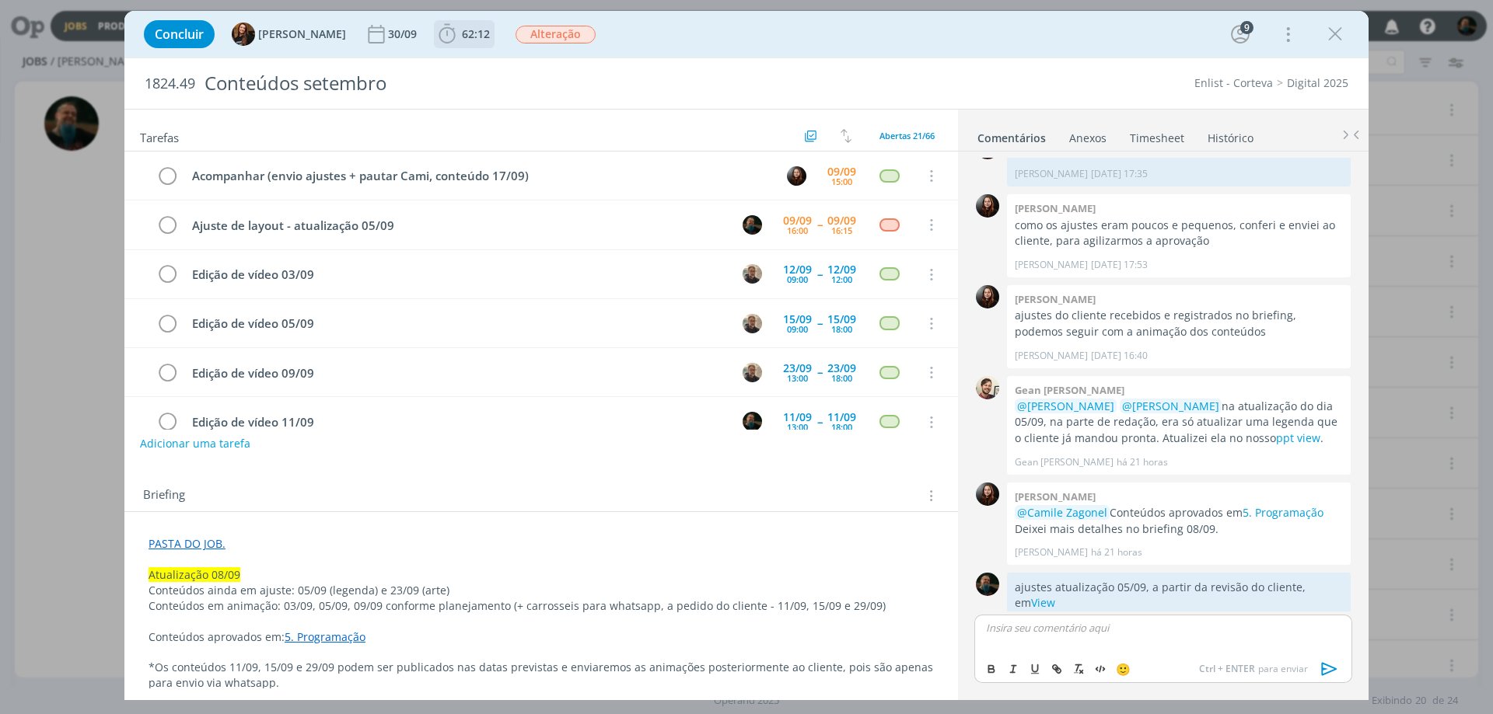
click at [462, 34] on span "62:12" at bounding box center [476, 33] width 28 height 15
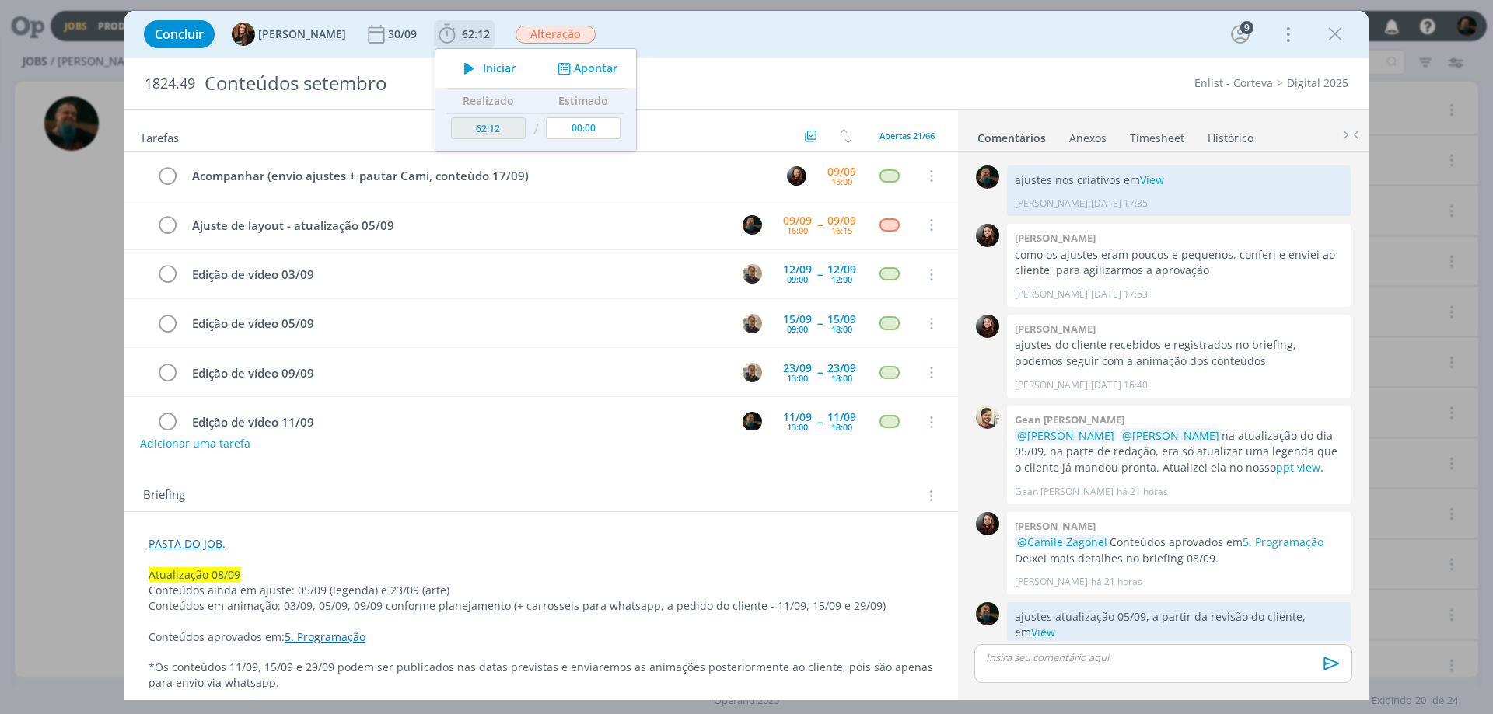
click at [588, 65] on button "Apontar" at bounding box center [586, 69] width 65 height 16
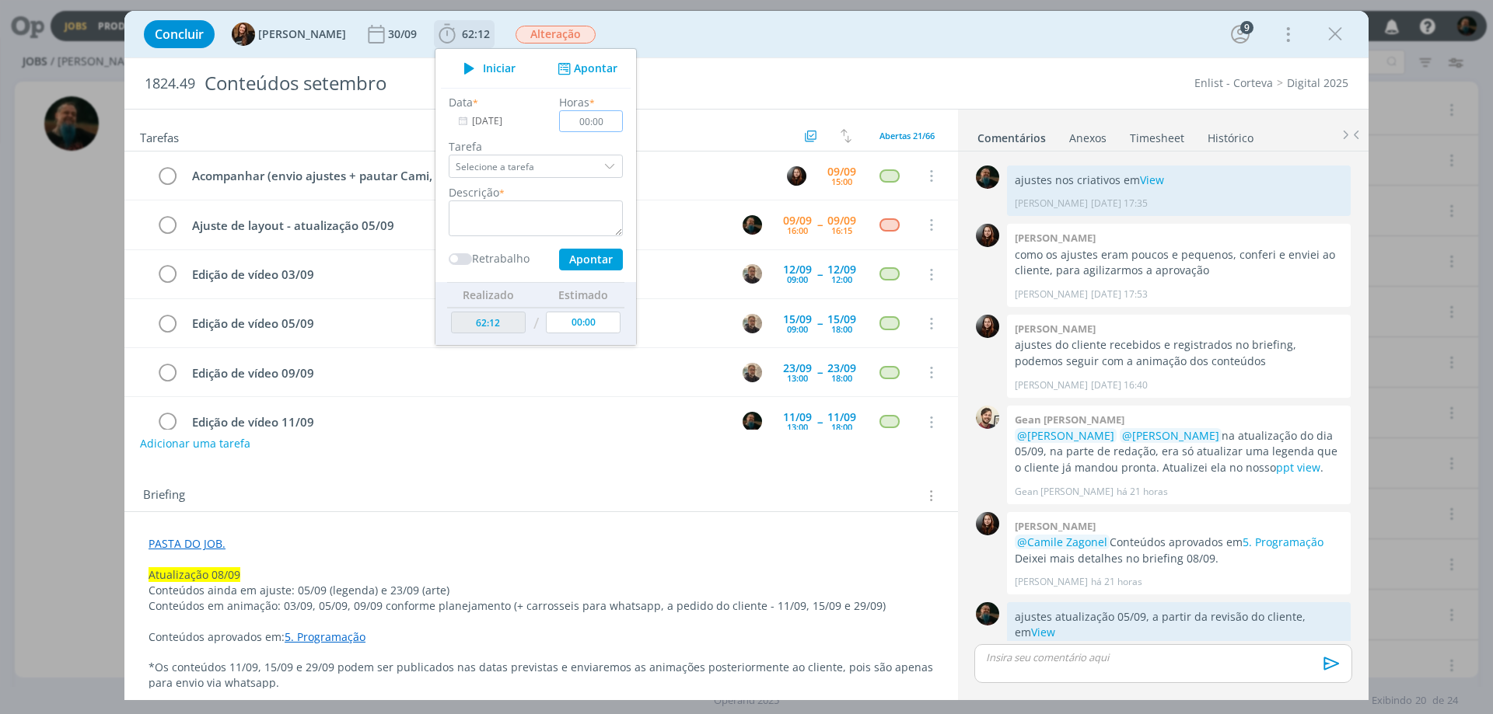
drag, startPoint x: 603, startPoint y: 120, endPoint x: 616, endPoint y: 120, distance: 13.2
click at [616, 120] on ul "Iniciar Apontar Data * [DATE] Horas * 00:00 Tarefa Selecione a tarefa Descrição…" at bounding box center [536, 197] width 202 height 298
type input "00:15"
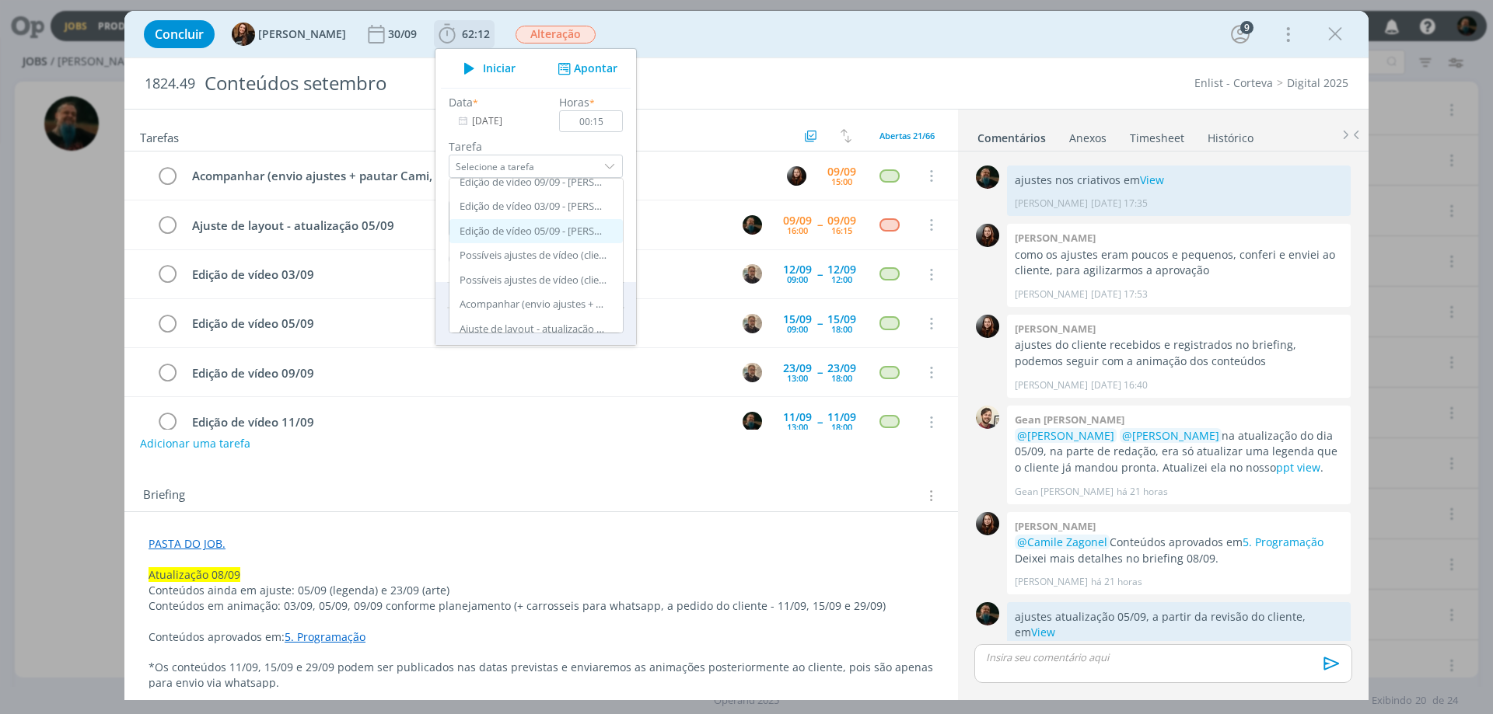
scroll to position [78, 0]
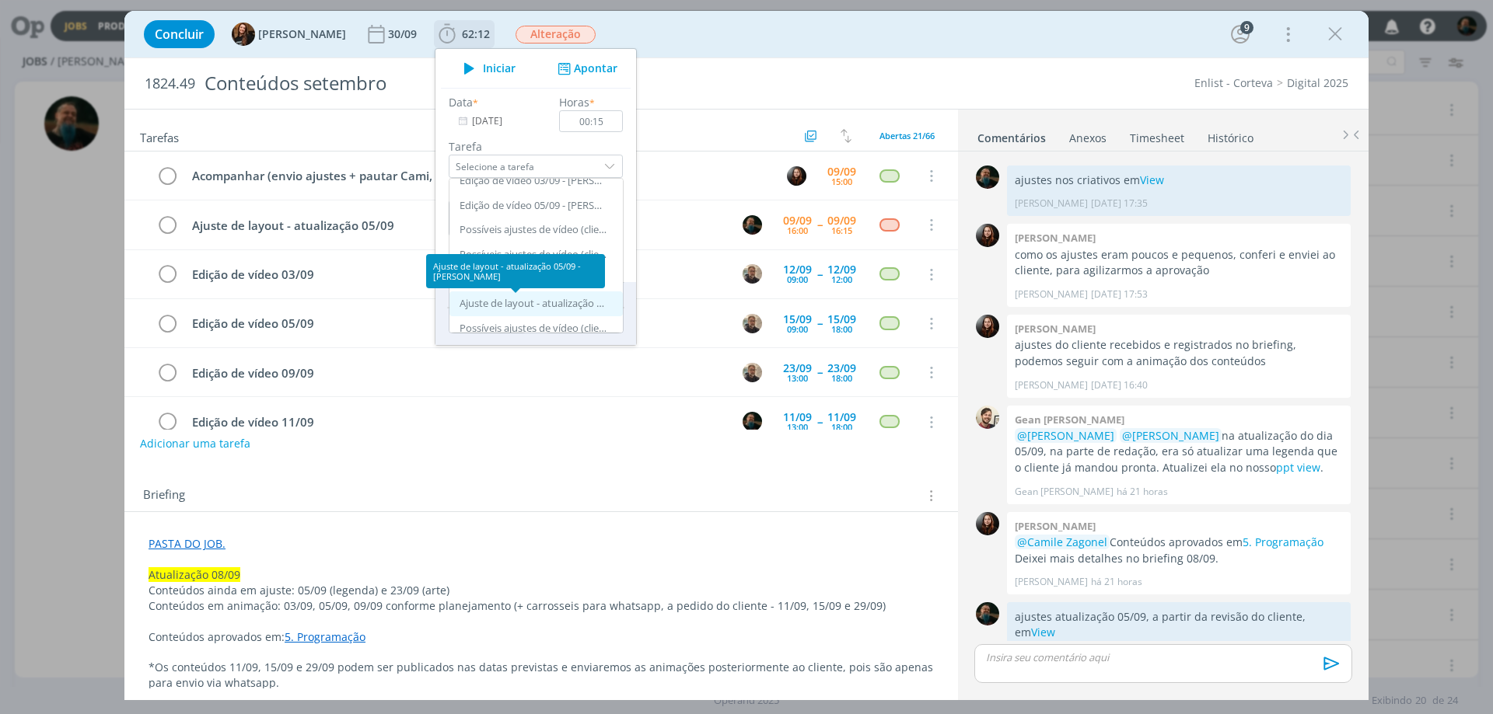
click at [552, 306] on div "Ajuste de layout - atualização 05/09 - [PERSON_NAME]" at bounding box center [533, 304] width 148 height 12
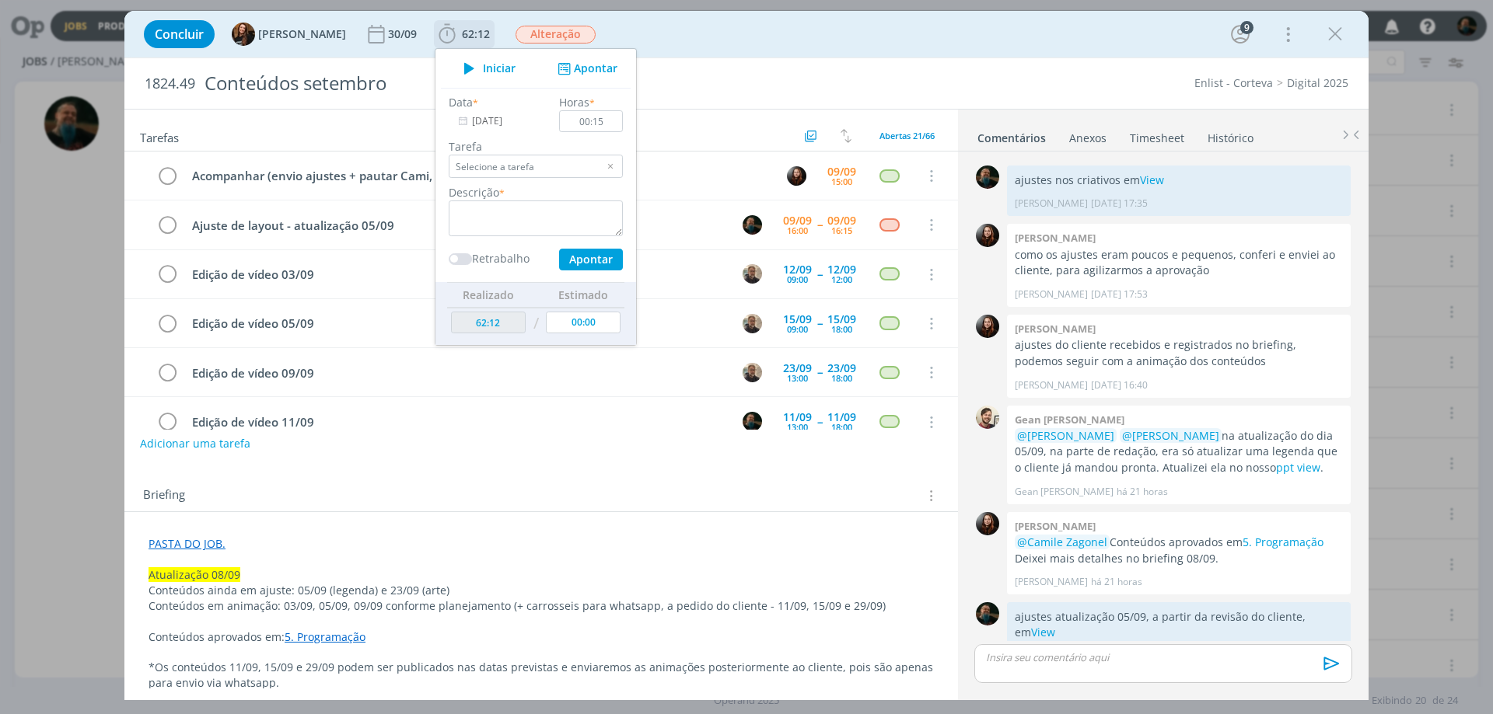
type input "Ajuste de layout - atualização 05/09"
click at [481, 212] on textarea "dialog" at bounding box center [536, 219] width 174 height 36
type textarea "ajustes do cliente"
click at [567, 255] on button "Apontar" at bounding box center [591, 260] width 64 height 22
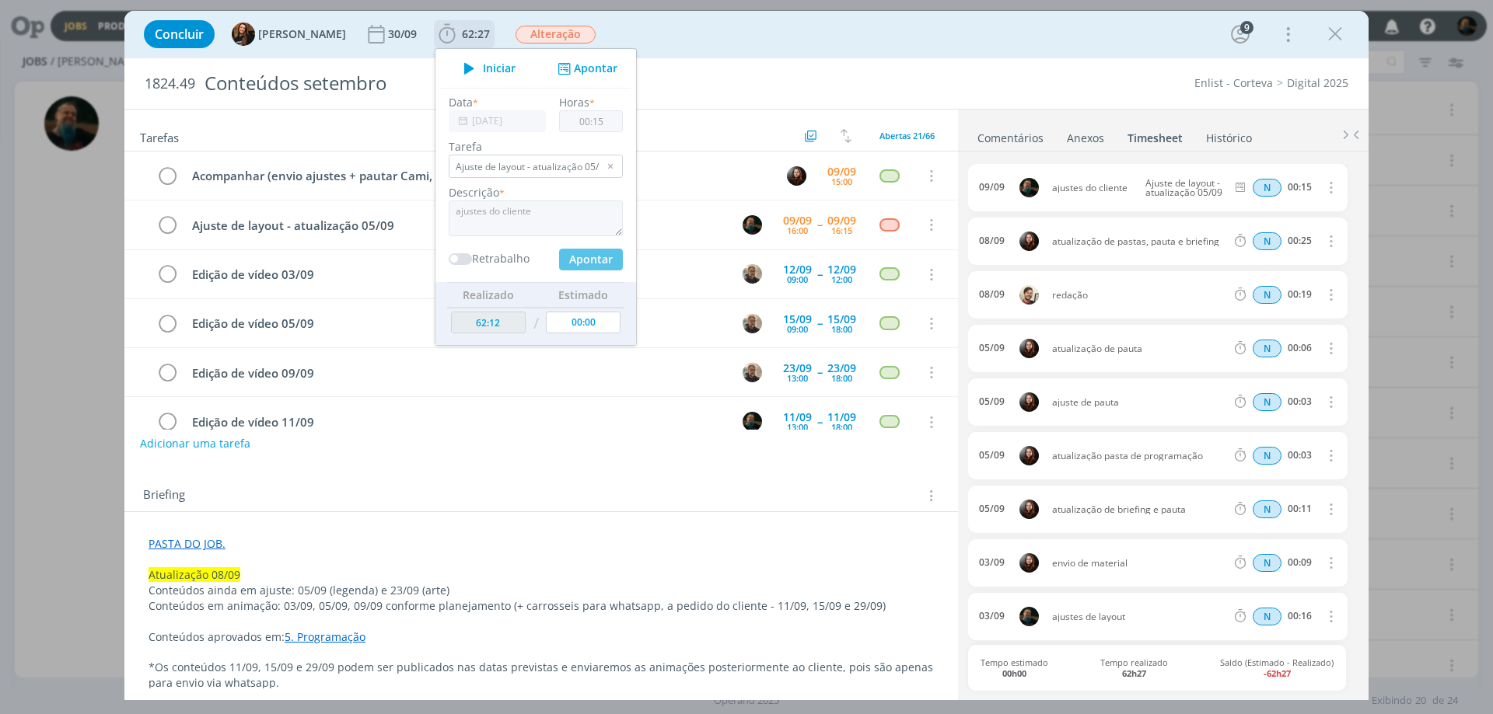
type input "62:27"
type input "00:00"
click at [166, 225] on icon "dialog" at bounding box center [167, 225] width 22 height 23
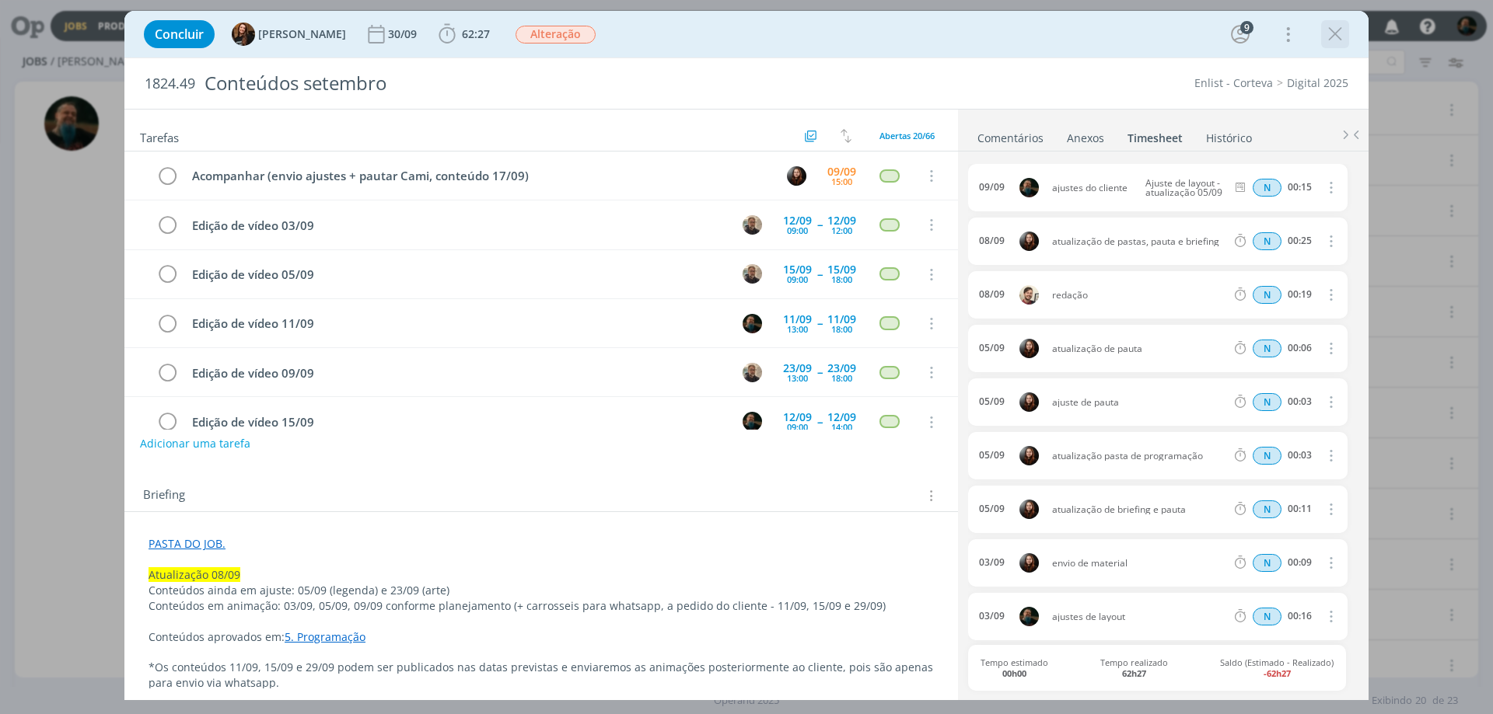
click at [1193, 32] on icon "dialog" at bounding box center [1334, 34] width 23 height 23
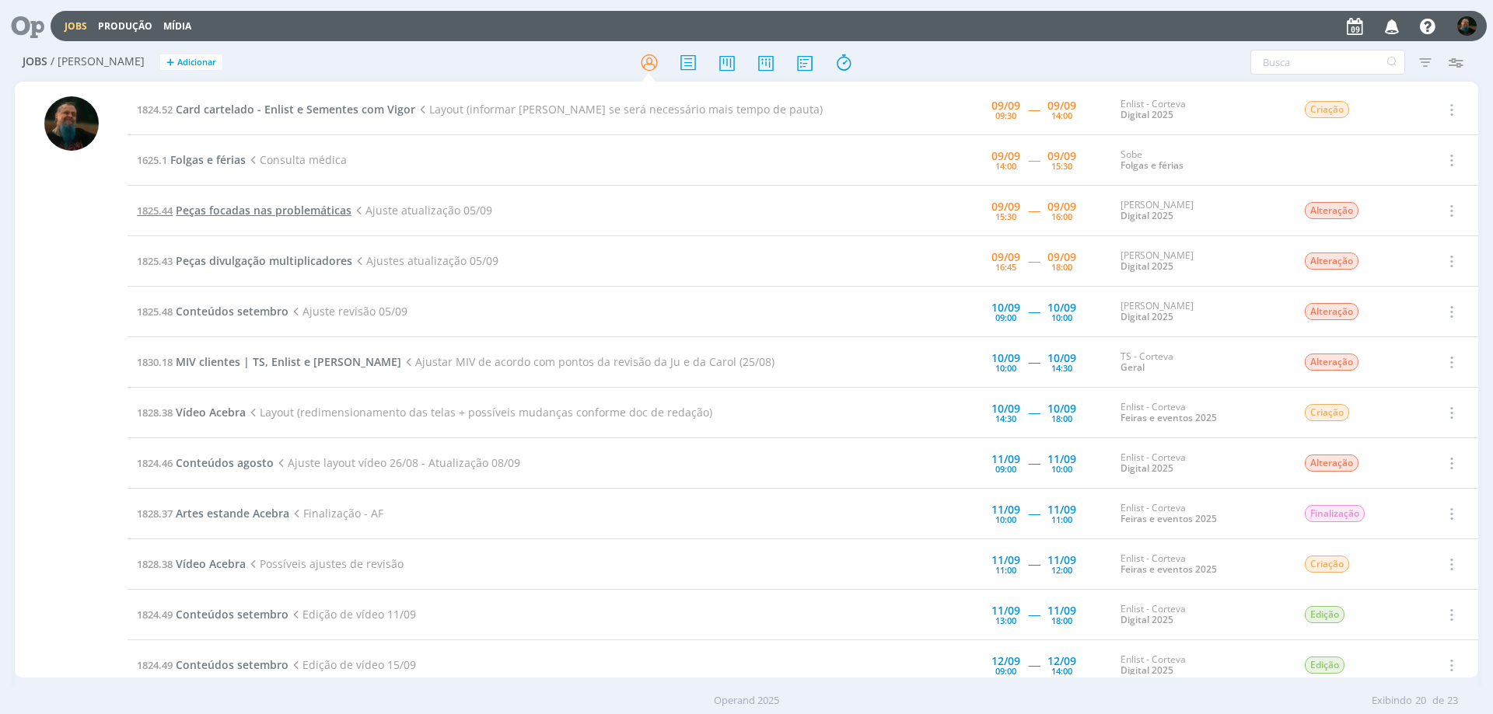
click at [330, 214] on span "Peças focadas nas problemáticas" at bounding box center [264, 210] width 176 height 15
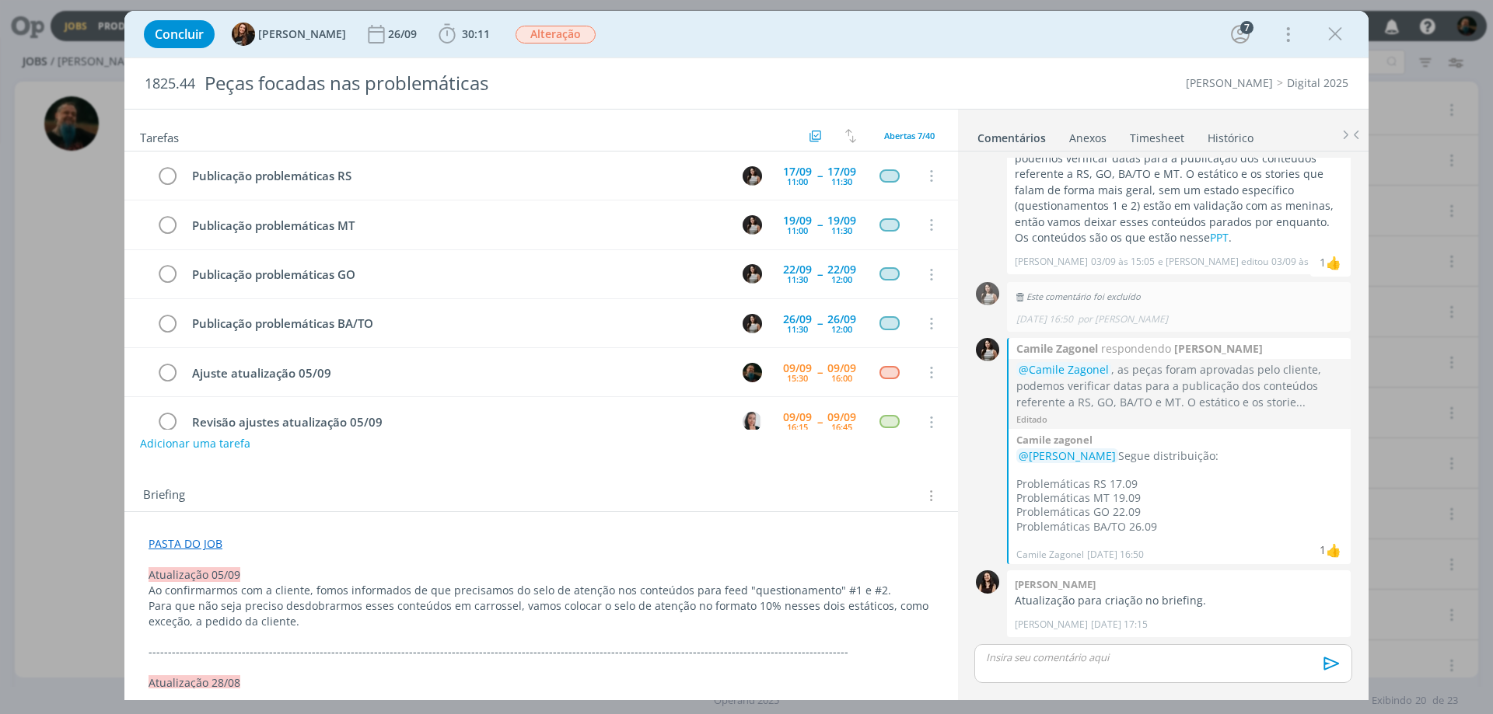
scroll to position [79, 0]
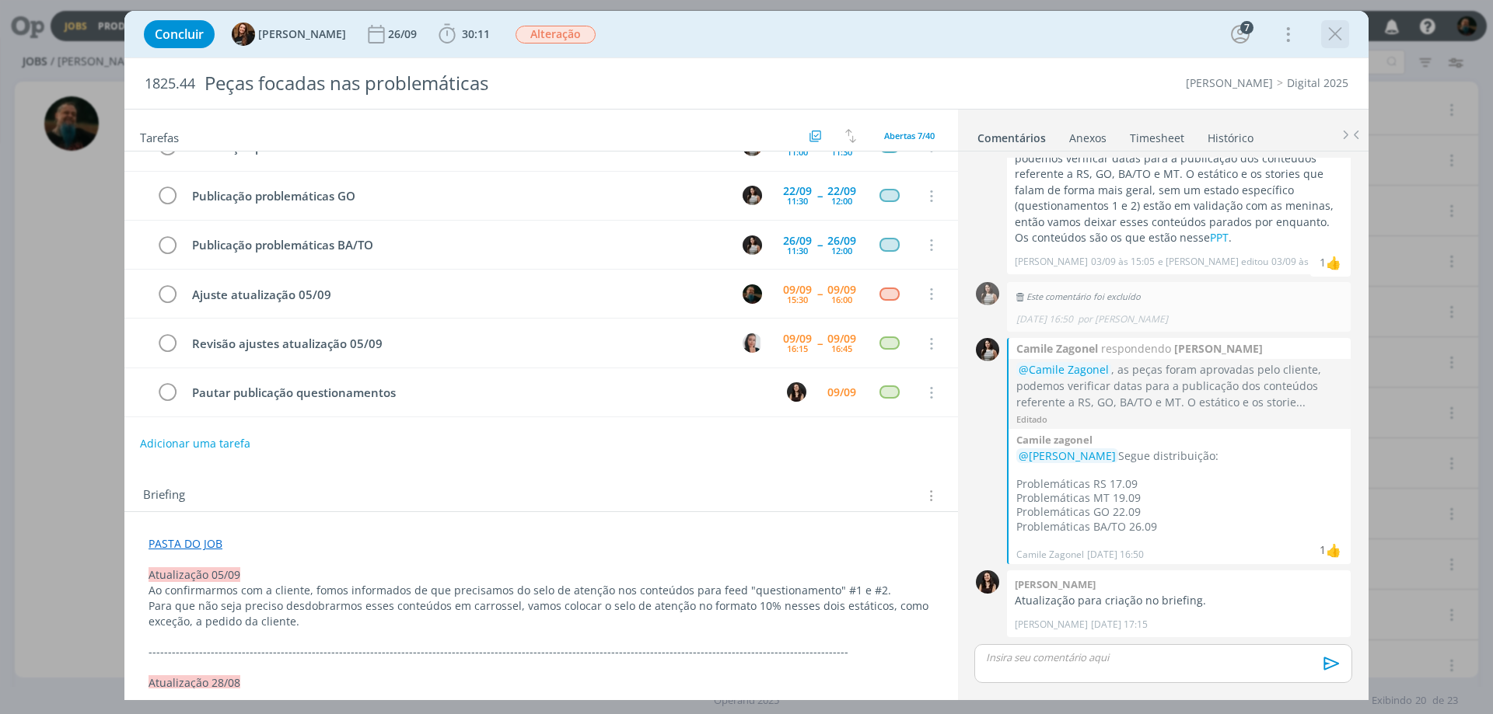
click at [1193, 34] on icon "dialog" at bounding box center [1334, 34] width 23 height 23
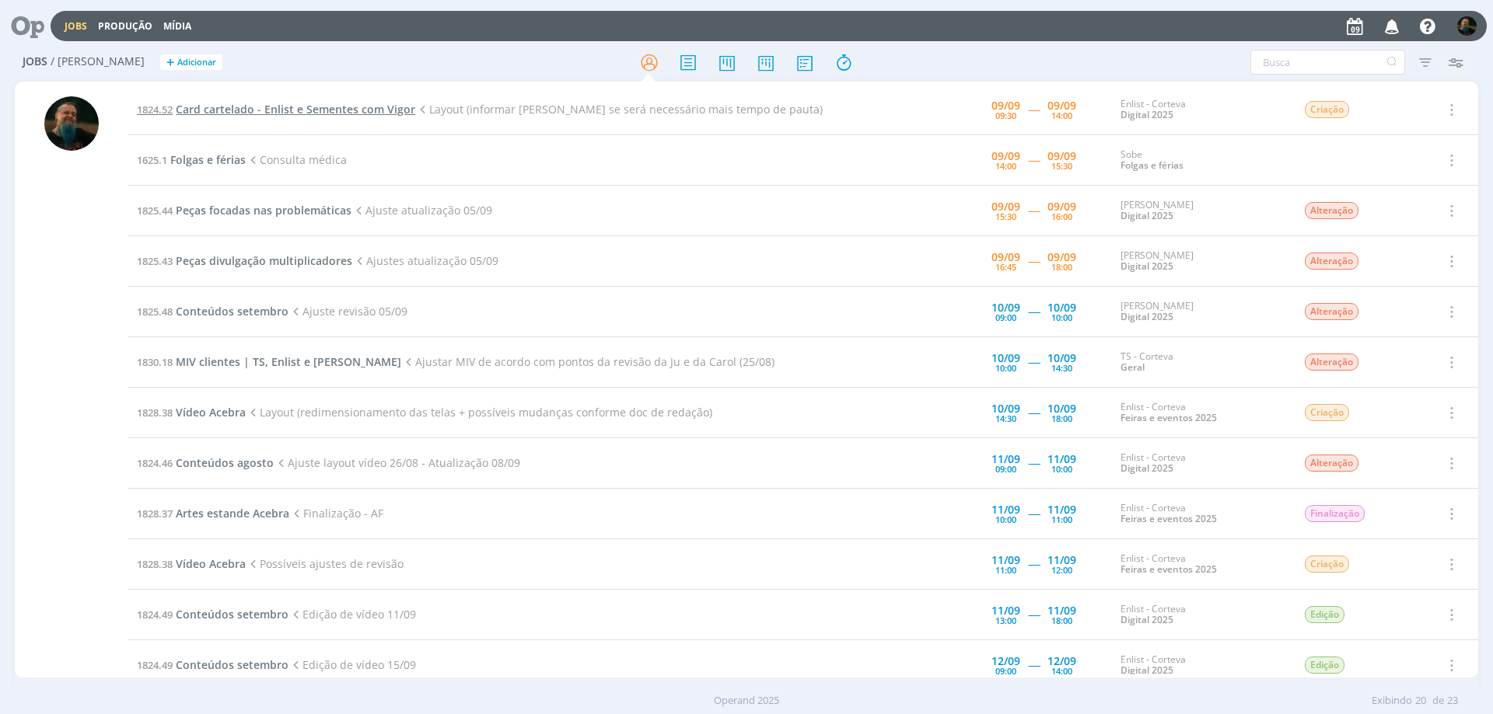
click at [295, 109] on span "Card cartelado - Enlist e Sementes com Vigor" at bounding box center [295, 109] width 239 height 15
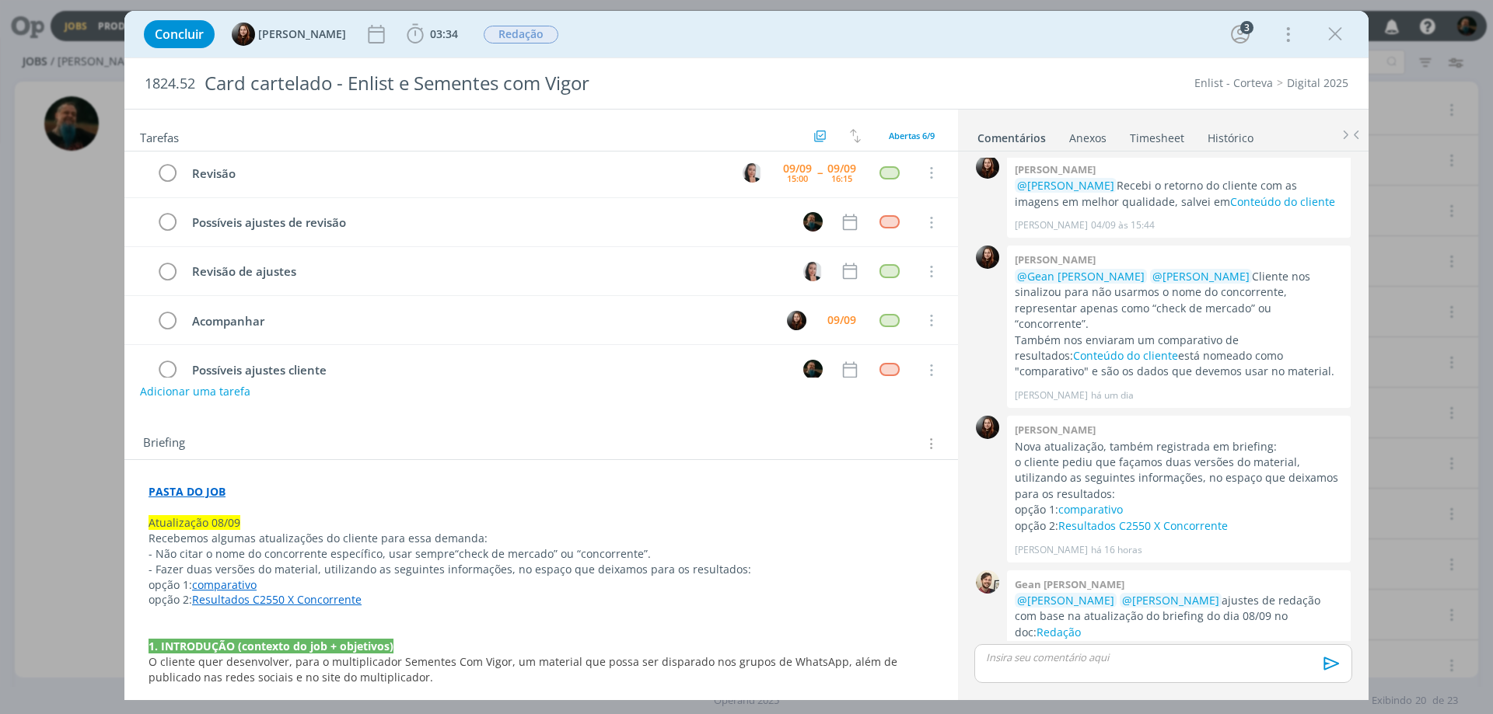
scroll to position [78, 0]
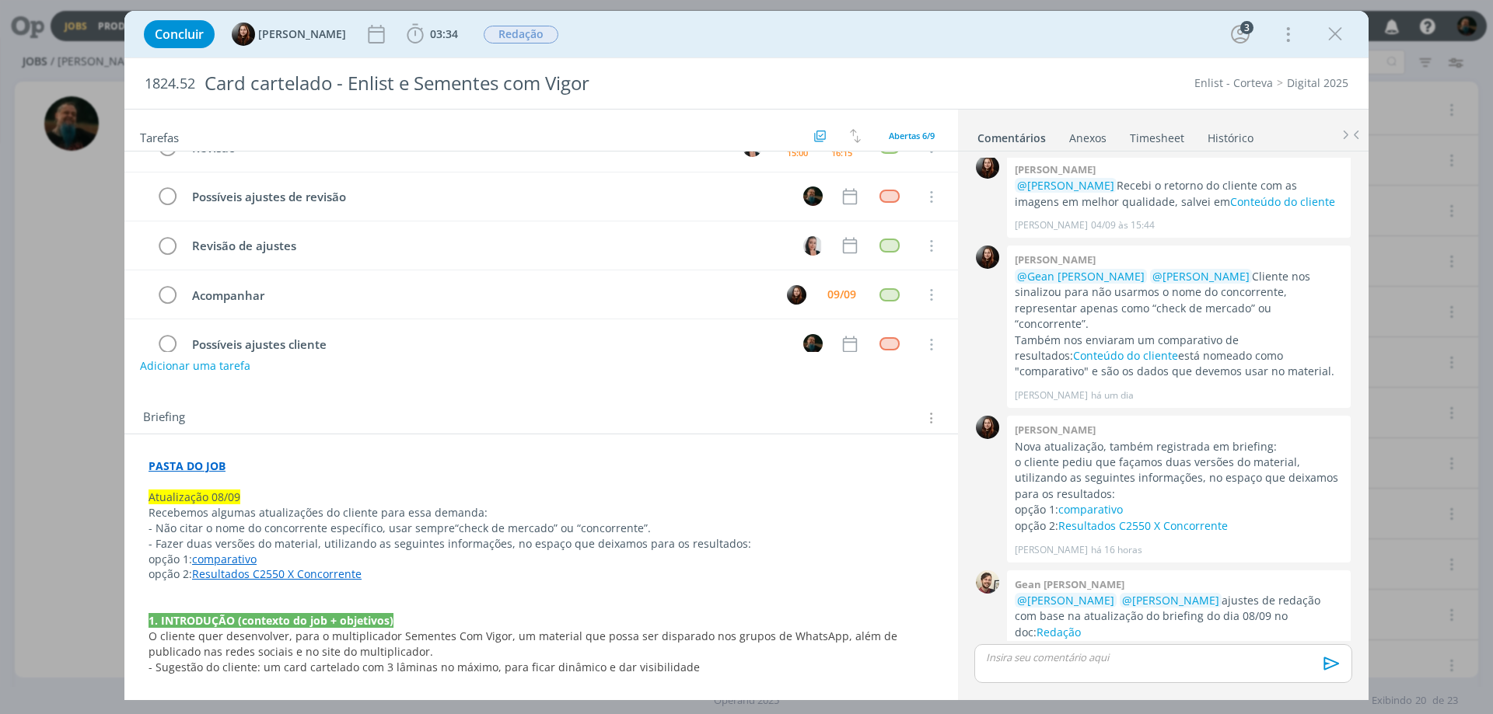
click at [243, 545] on link "comparativo" at bounding box center [224, 559] width 65 height 15
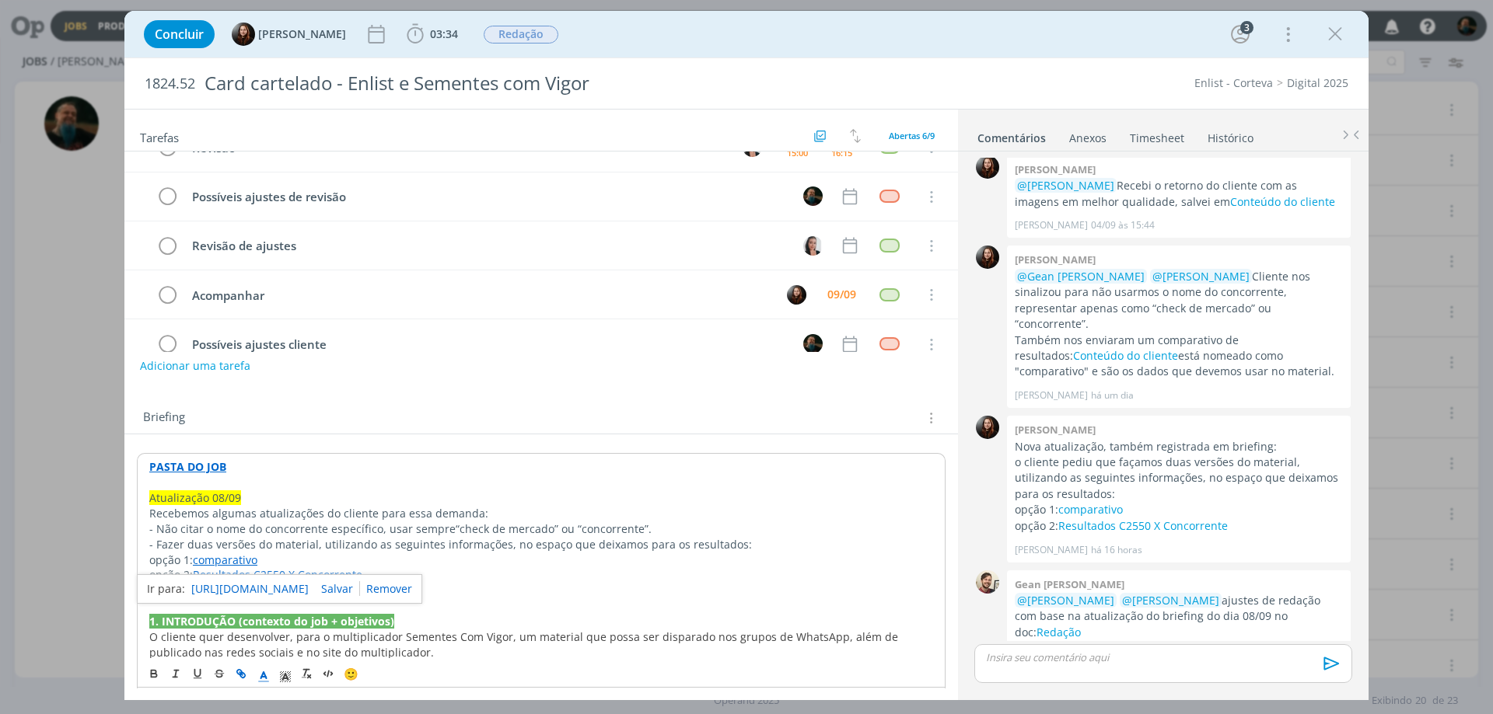
click at [259, 545] on link "[URL][DOMAIN_NAME]" at bounding box center [249, 589] width 117 height 20
click at [527, 545] on p "dialog" at bounding box center [541, 591] width 784 height 16
click at [328, 545] on link "Resultados C2550 X Concorrente" at bounding box center [277, 574] width 169 height 15
click at [300, 545] on link "[URL][DOMAIN_NAME]" at bounding box center [249, 605] width 117 height 20
click at [663, 545] on p "dialog" at bounding box center [541, 591] width 784 height 16
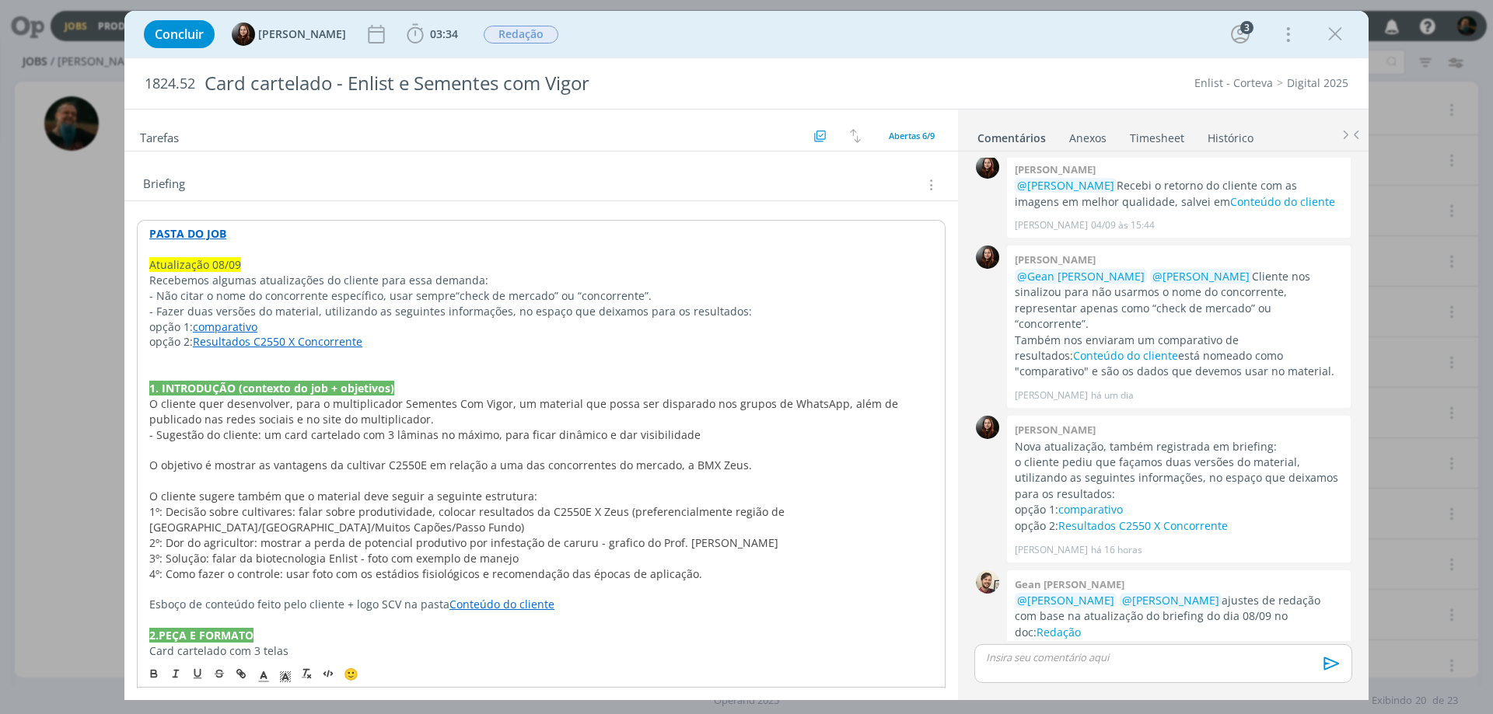
scroll to position [389, 0]
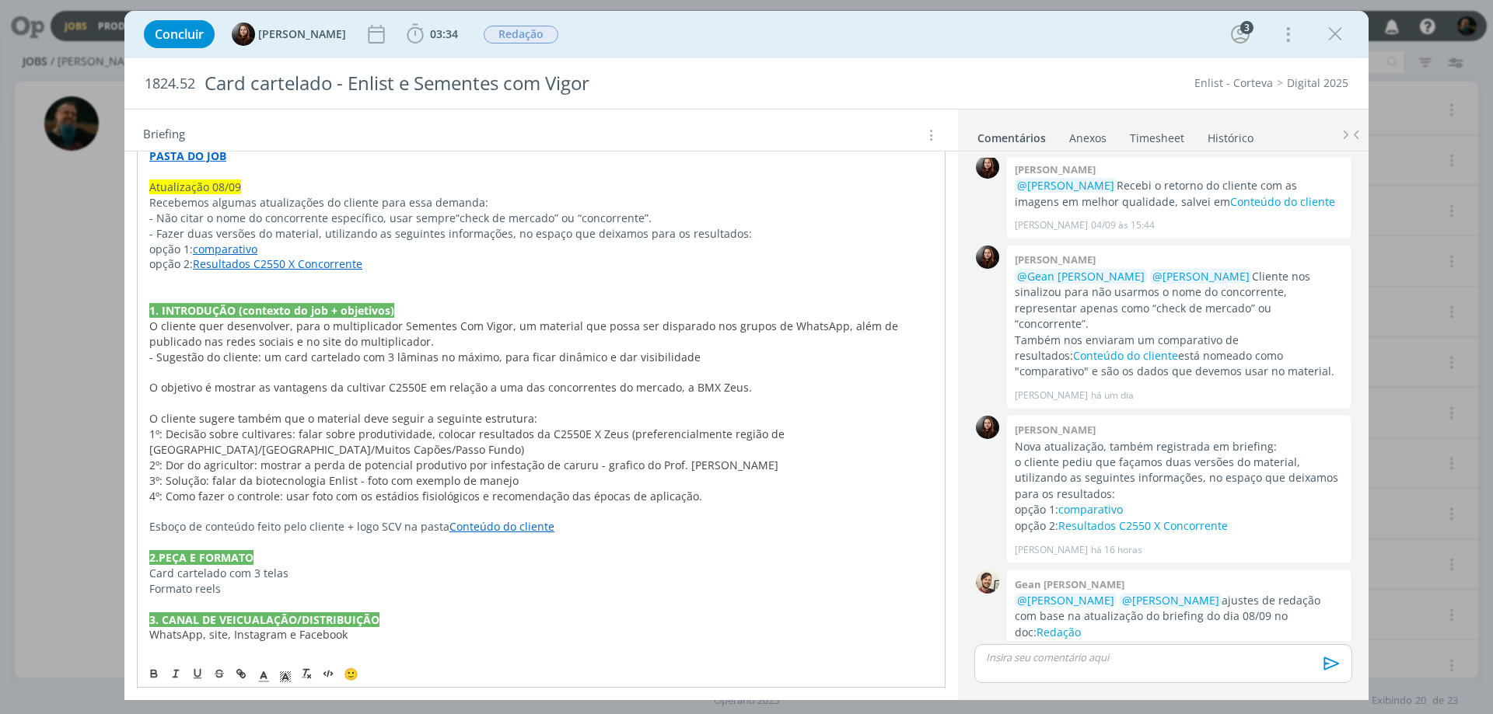
click at [512, 526] on link "Conteúdo do cliente" at bounding box center [501, 526] width 105 height 15
click at [507, 545] on link "[URL][DOMAIN_NAME]" at bounding box center [447, 557] width 117 height 20
click at [759, 491] on p "4º: Como fazer o controle: usar foto com os estádios fisiológicos e recomendaçã…" at bounding box center [541, 497] width 784 height 16
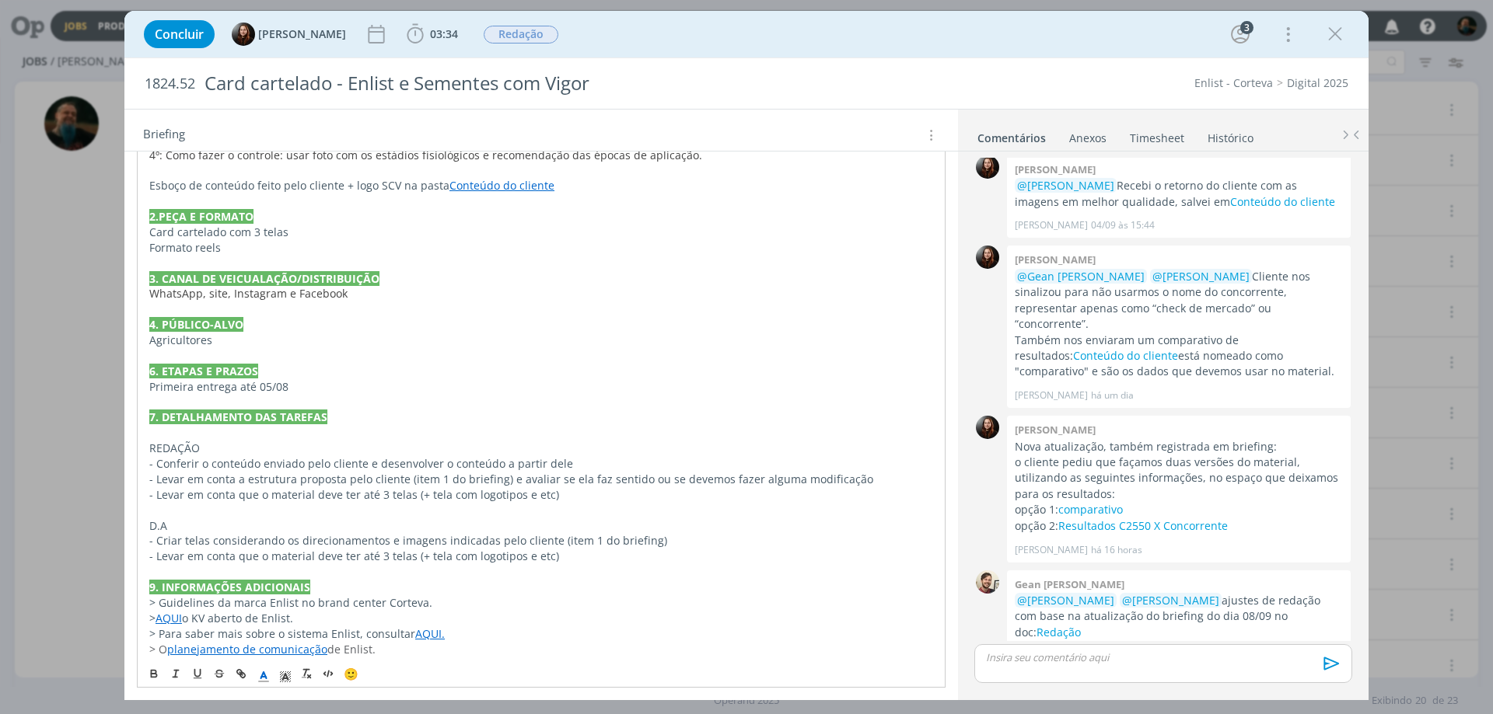
scroll to position [739, 0]
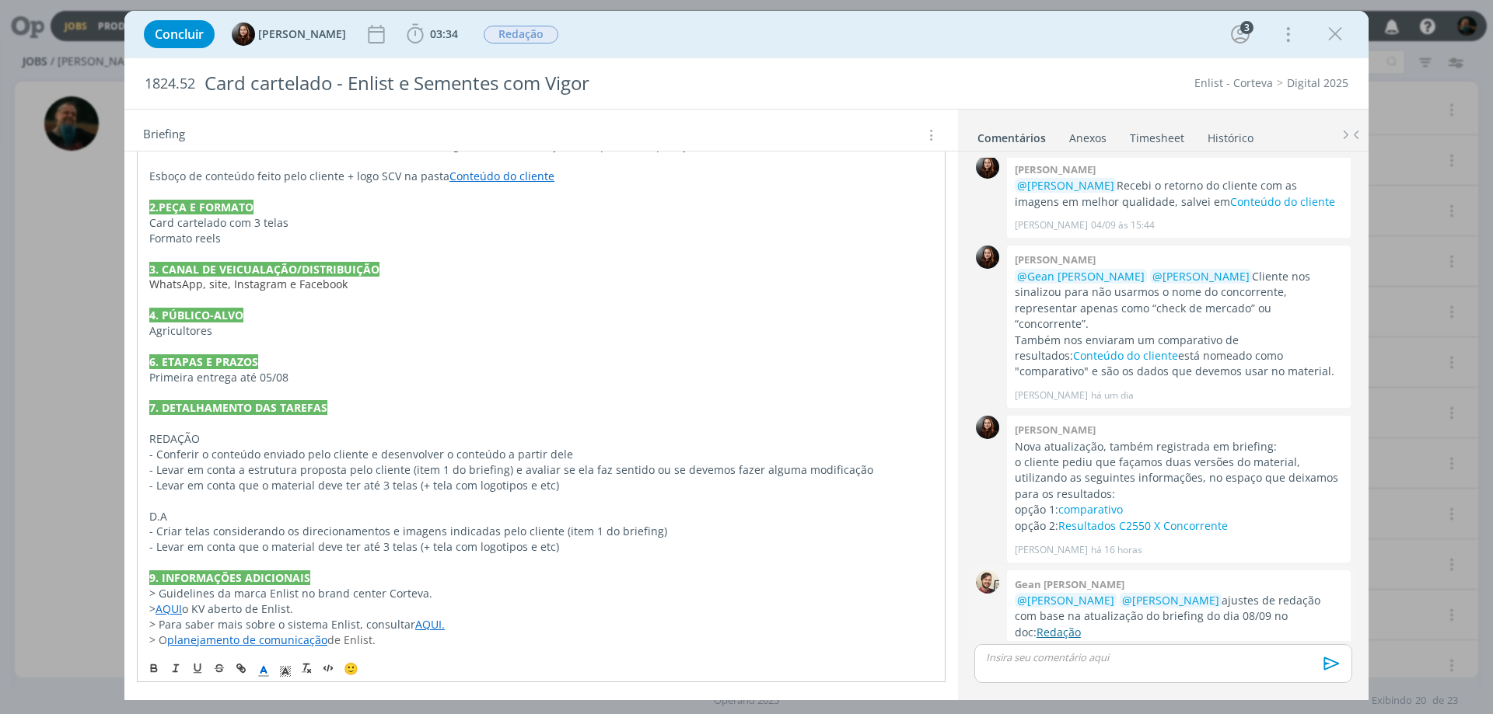
click at [1081, 545] on link "Redação" at bounding box center [1058, 632] width 44 height 15
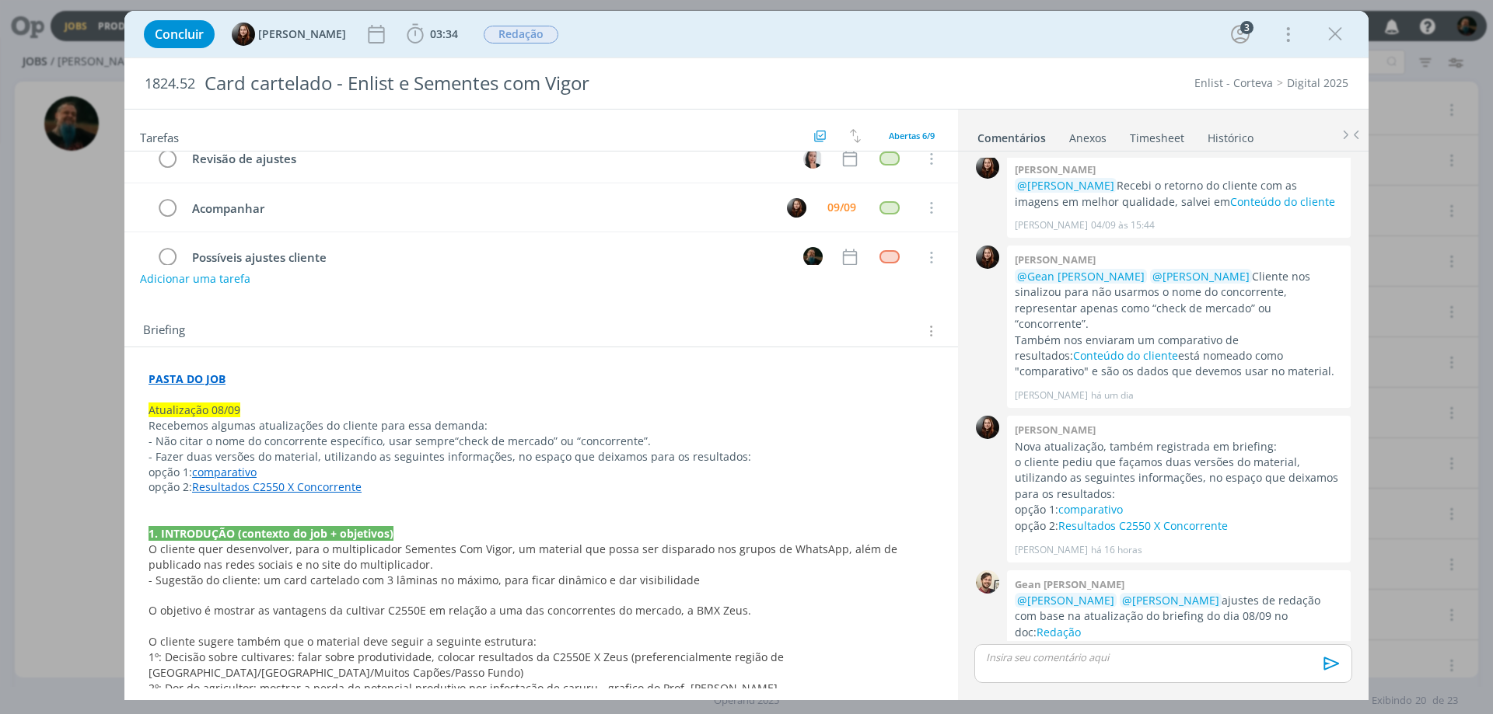
scroll to position [0, 0]
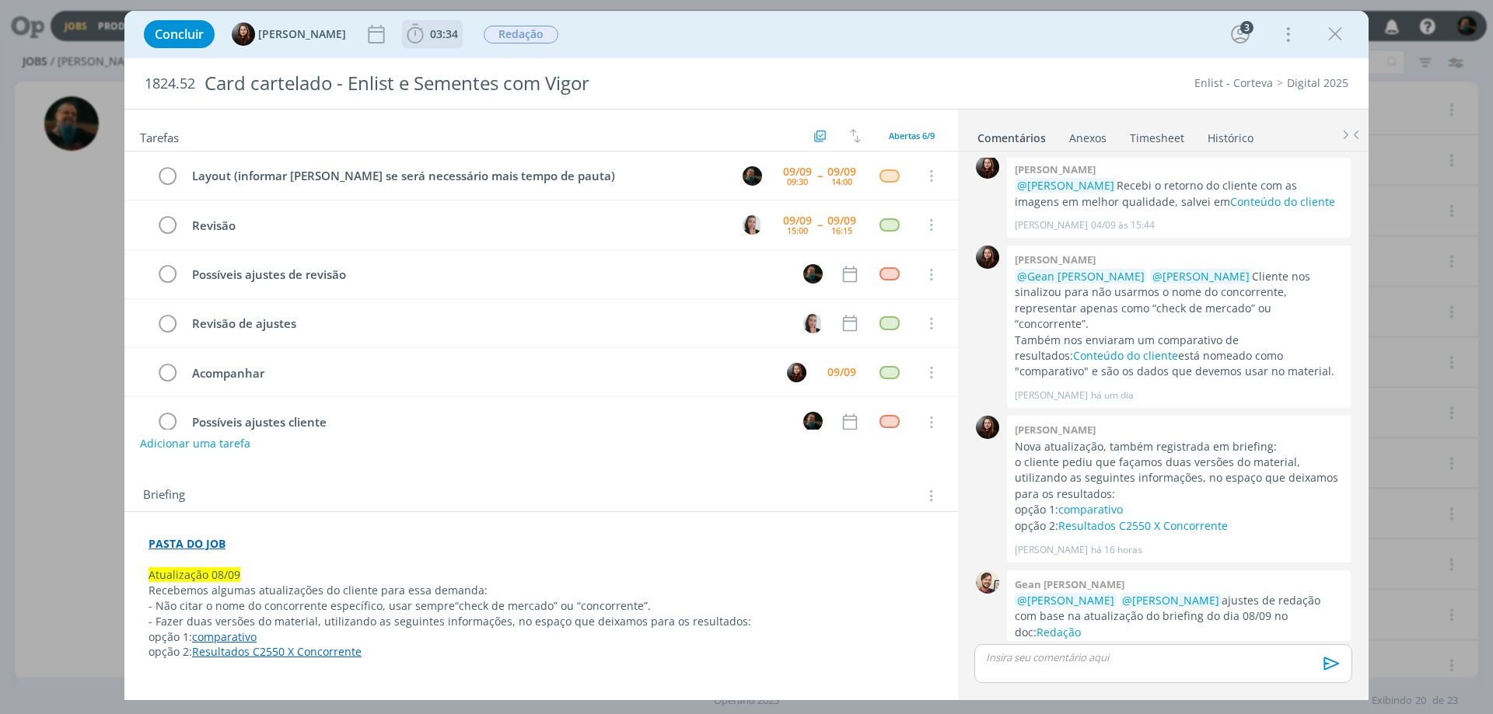
click at [441, 38] on span "03:34" at bounding box center [444, 33] width 28 height 15
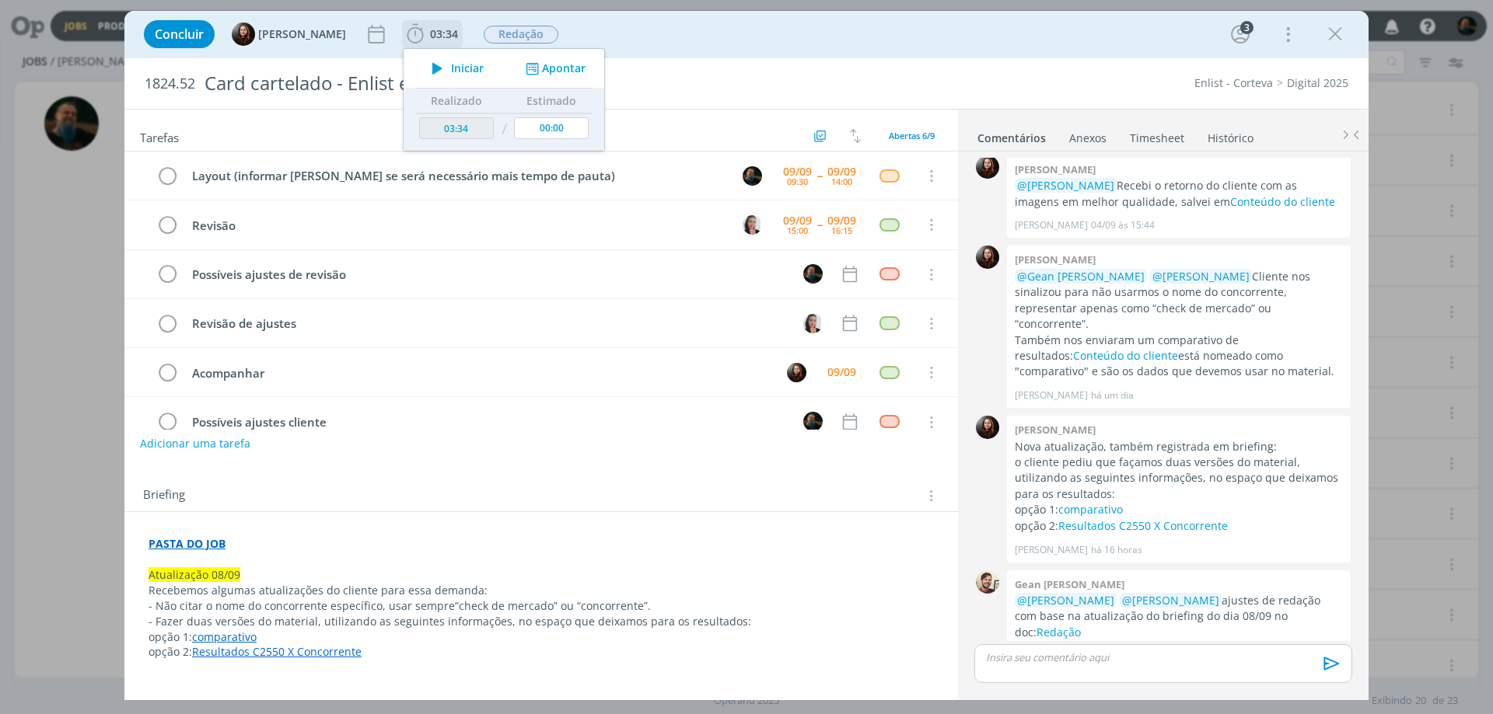
click at [463, 68] on span "Iniciar" at bounding box center [467, 68] width 33 height 11
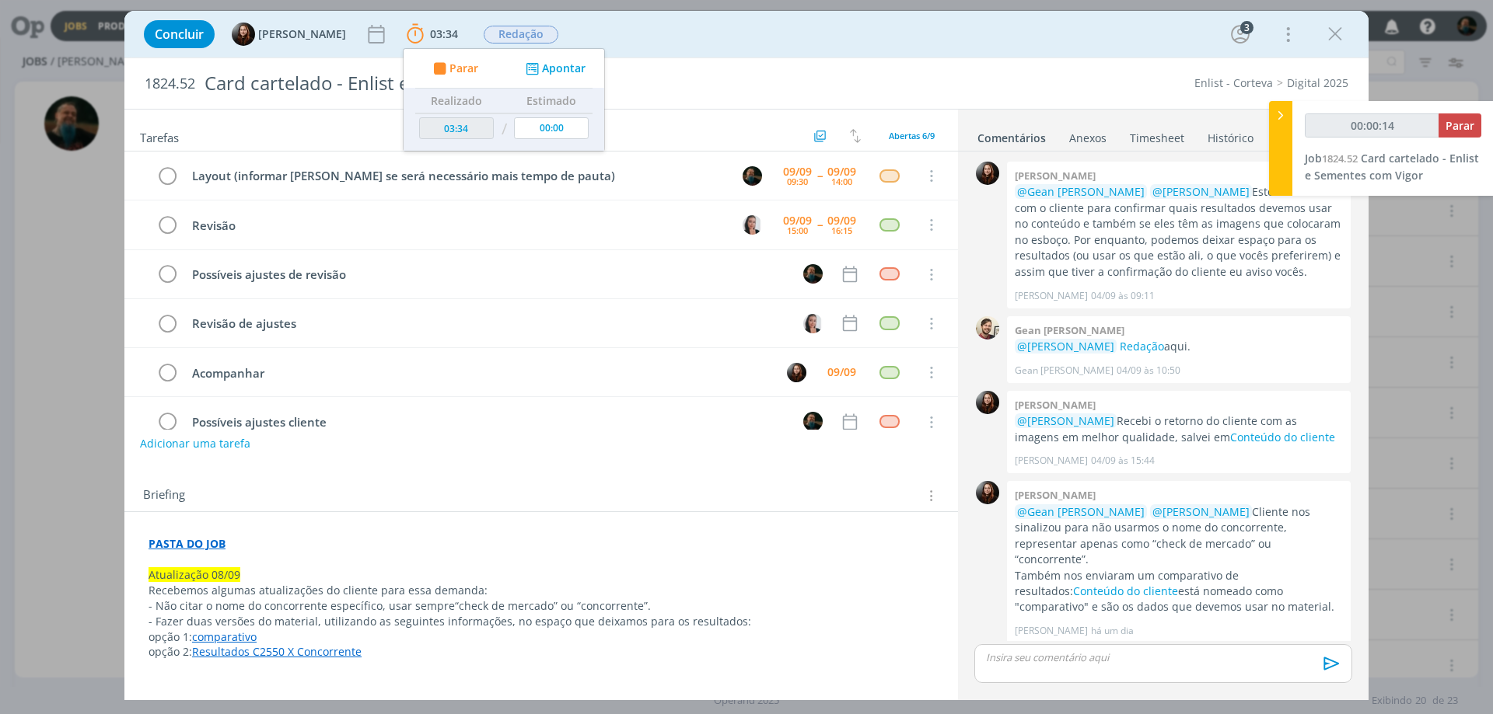
scroll to position [236, 0]
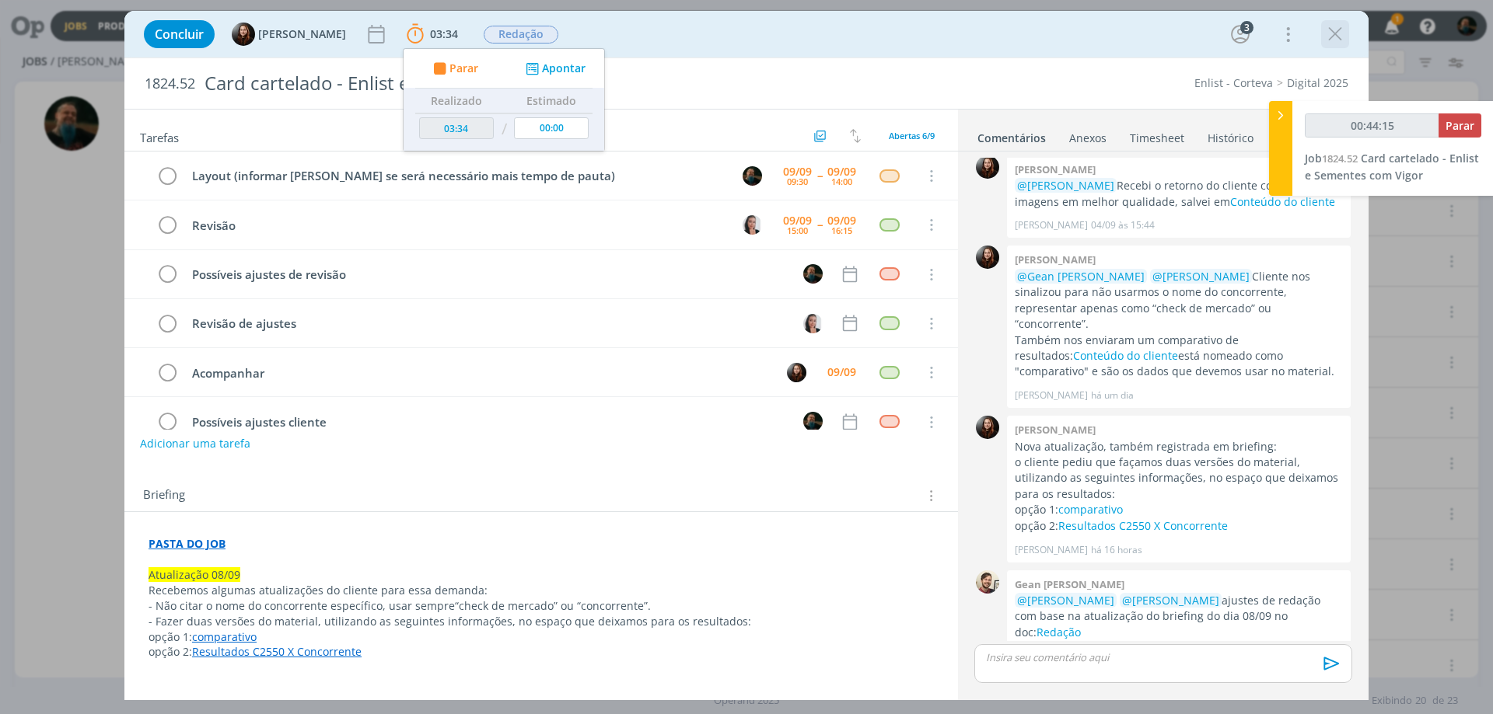
click at [1193, 38] on icon "dialog" at bounding box center [1334, 34] width 23 height 23
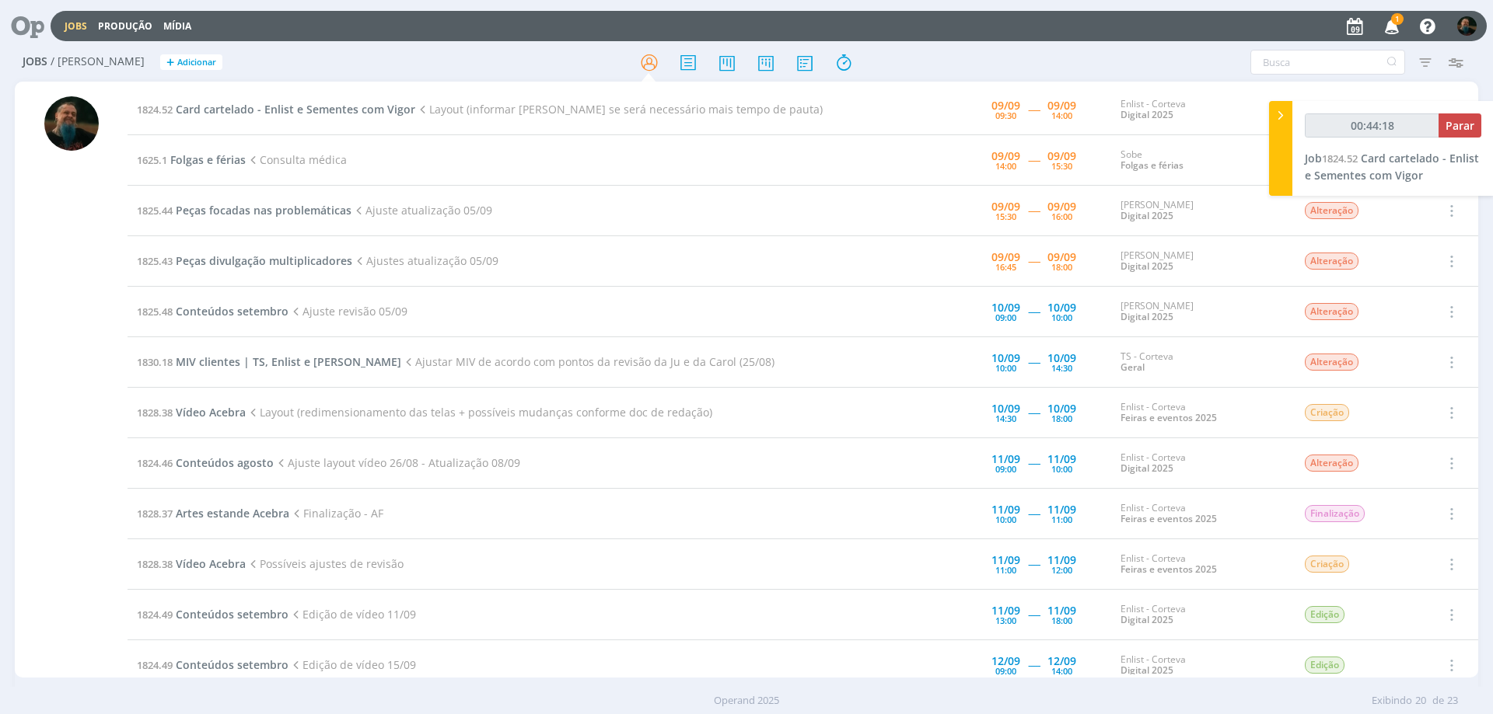
click at [1193, 28] on icon "button" at bounding box center [1391, 25] width 27 height 26
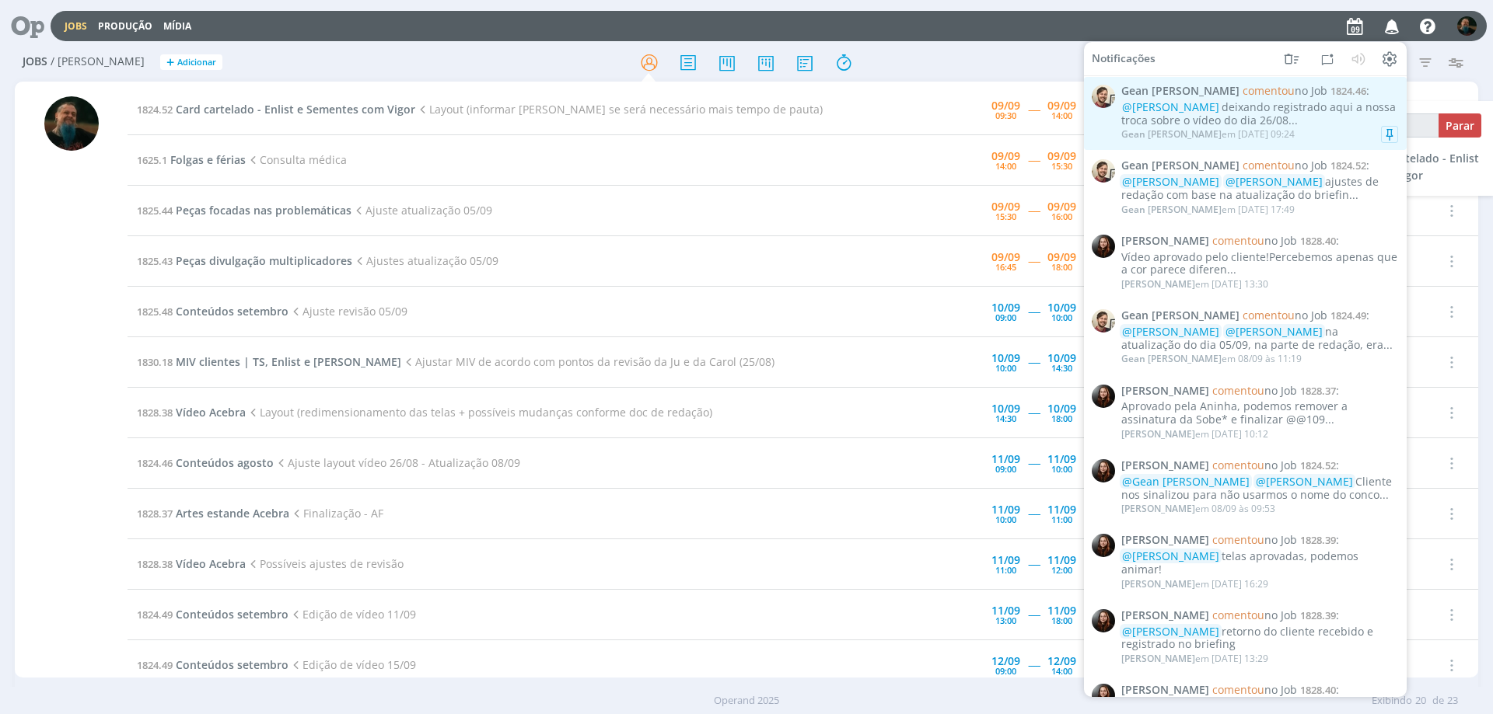
click at [1193, 132] on div "Gean [PERSON_NAME] em [DATE] 09:24" at bounding box center [1259, 135] width 277 height 16
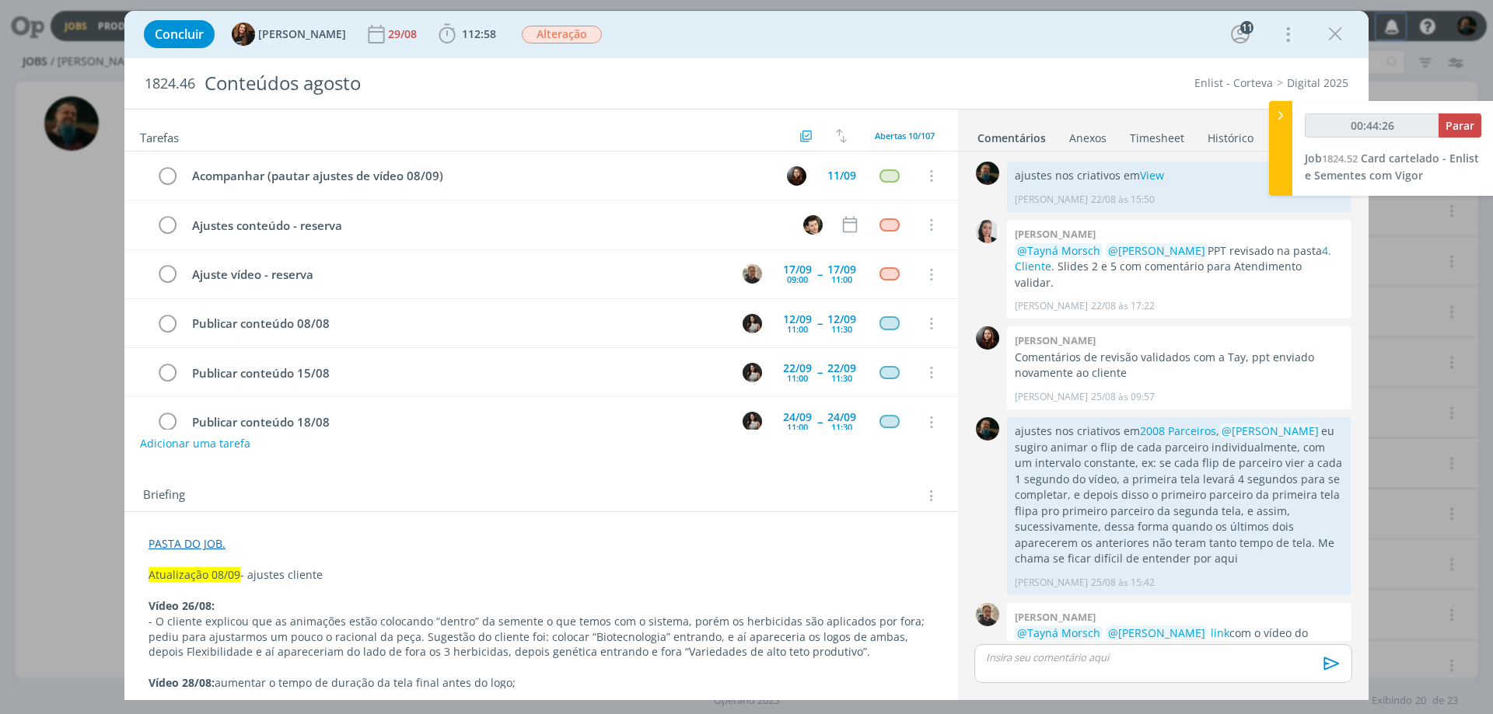
scroll to position [1662, 0]
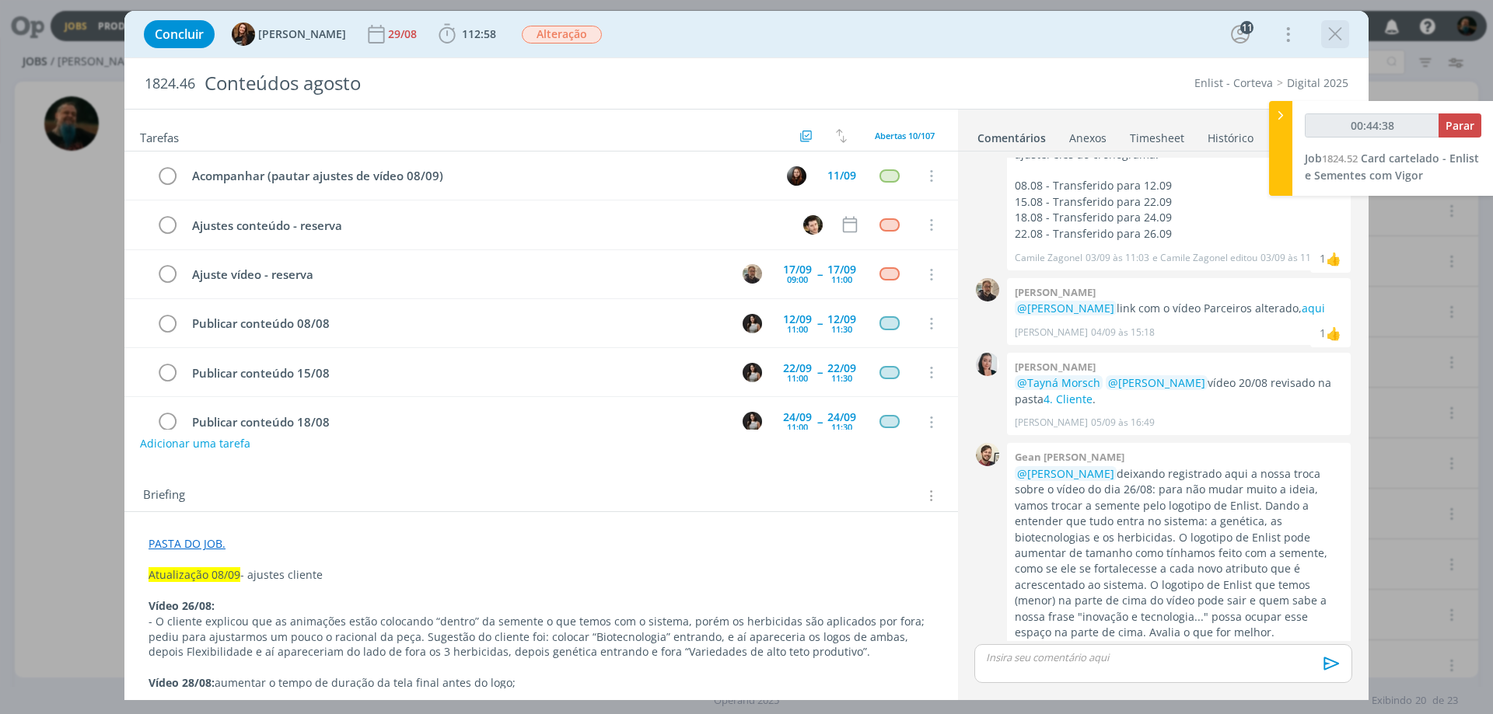
click at [1193, 30] on icon "dialog" at bounding box center [1334, 34] width 23 height 23
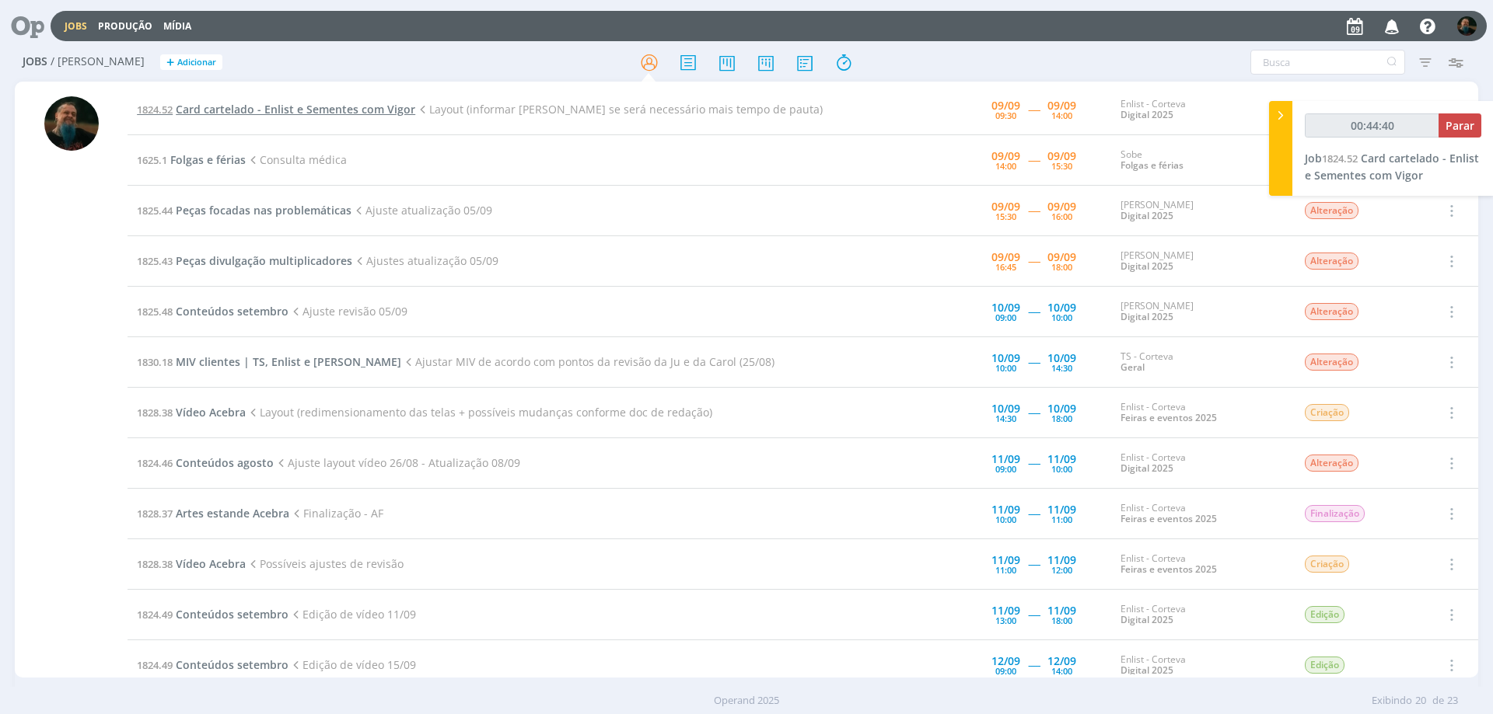
click at [339, 112] on span "Card cartelado - Enlist e Sementes com Vigor" at bounding box center [295, 109] width 239 height 15
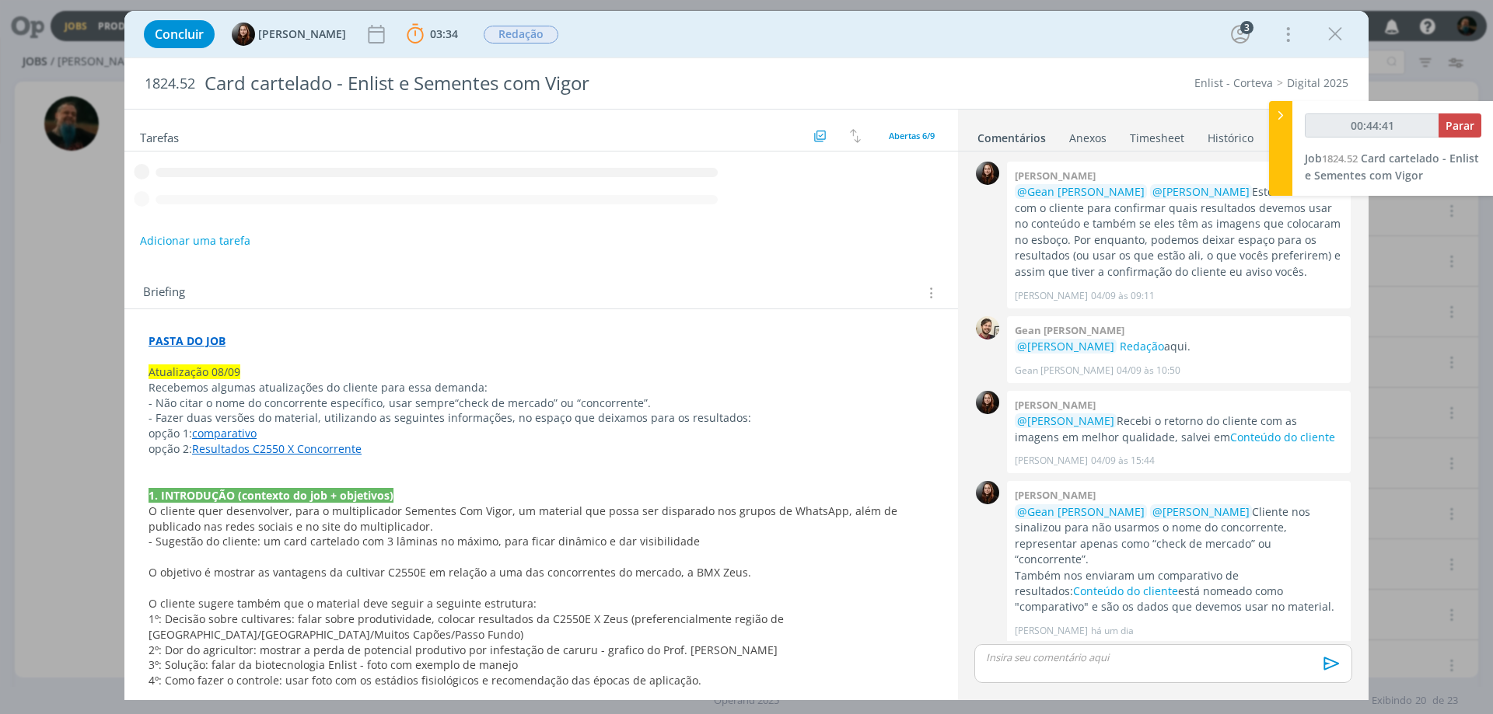
scroll to position [236, 0]
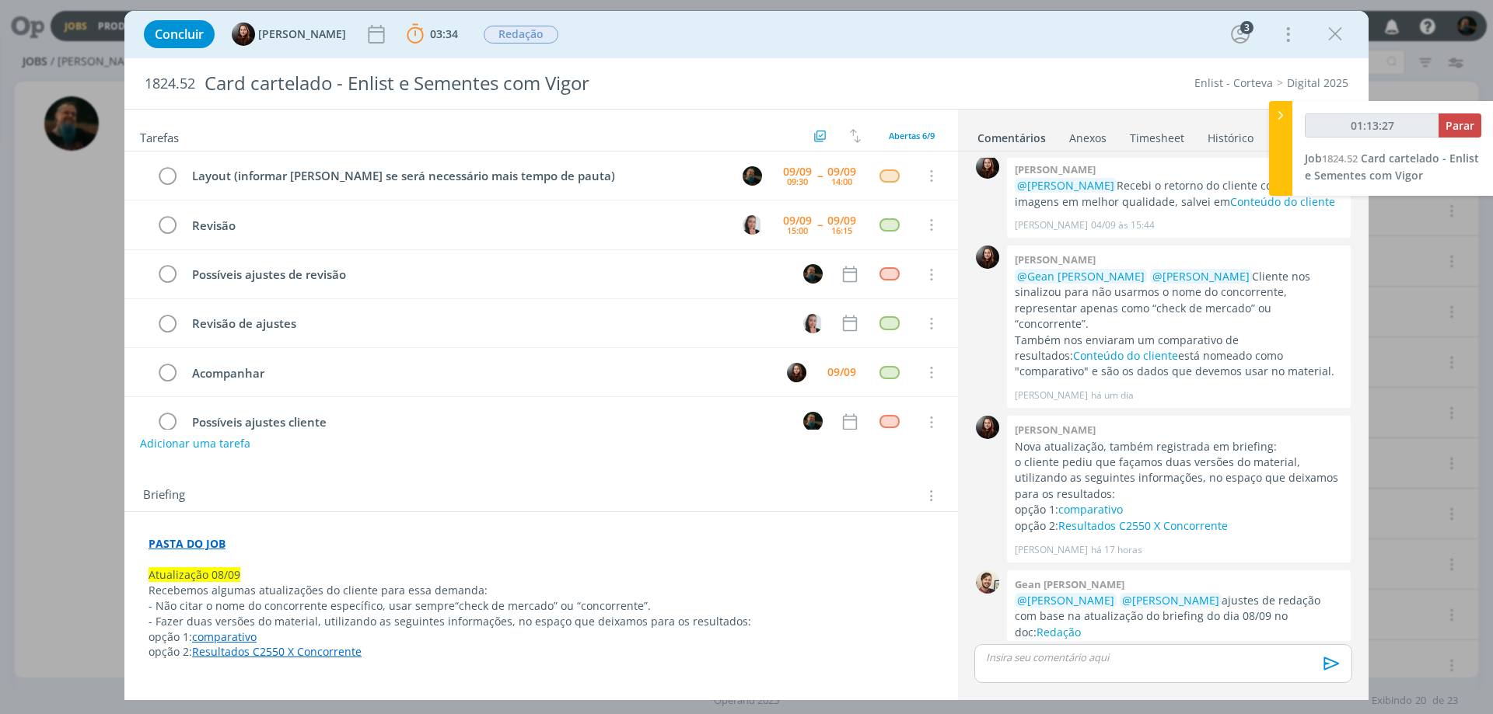
type input "01:14:27"
